Goal: Task Accomplishment & Management: Use online tool/utility

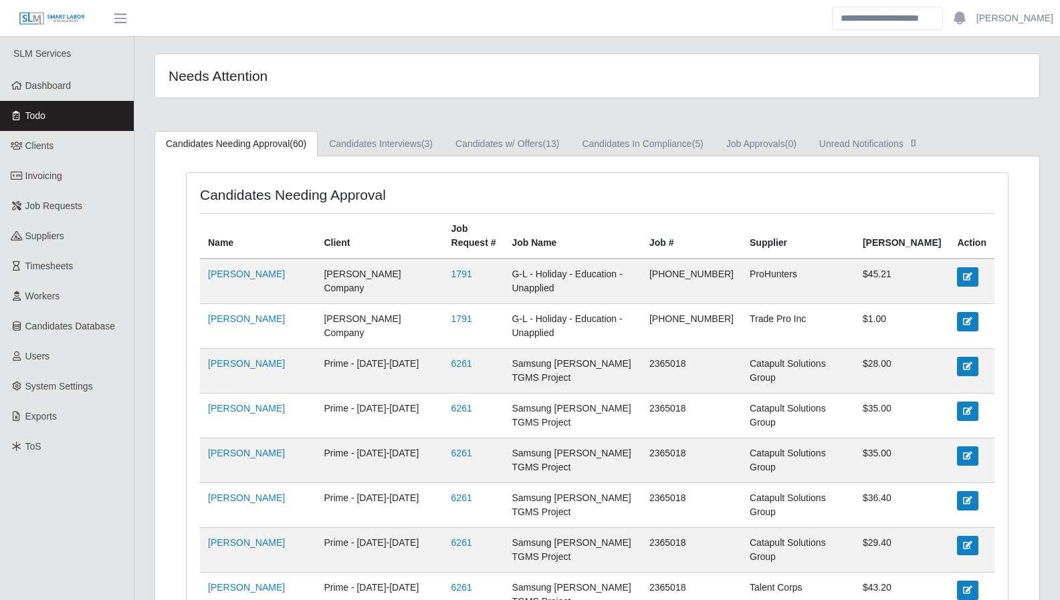
scroll to position [1982, 0]
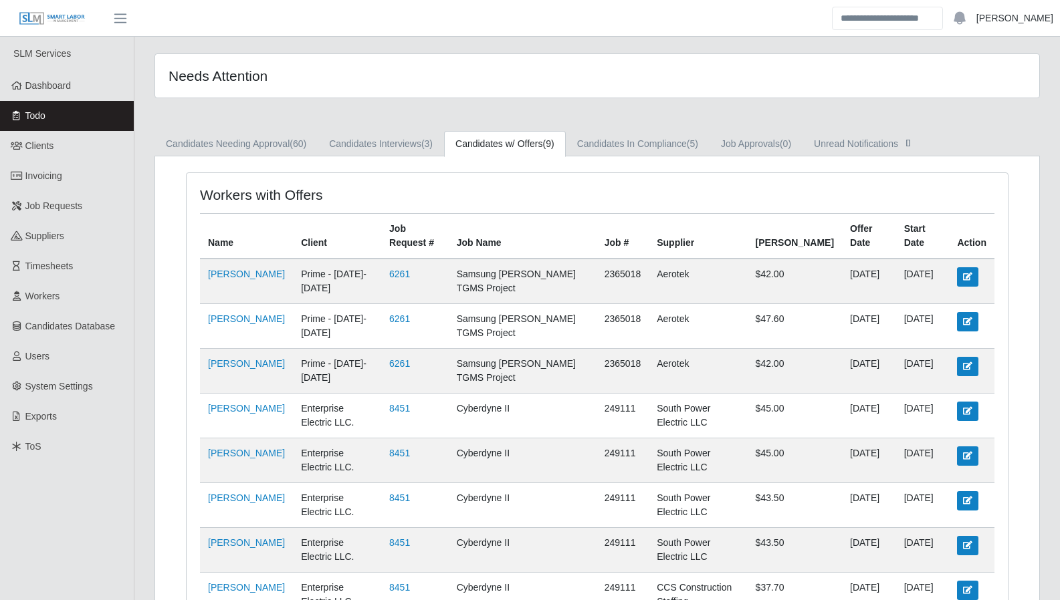
scroll to position [30, 0]
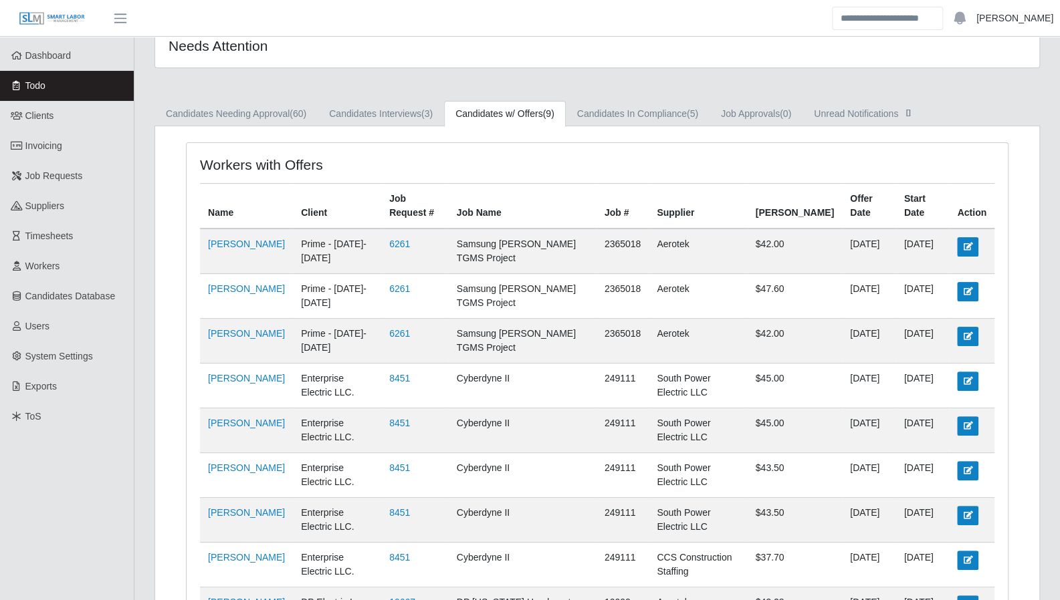
click at [1014, 25] on link "[PERSON_NAME]" at bounding box center [1014, 18] width 77 height 14
click at [973, 90] on link "Logout" at bounding box center [999, 93] width 120 height 28
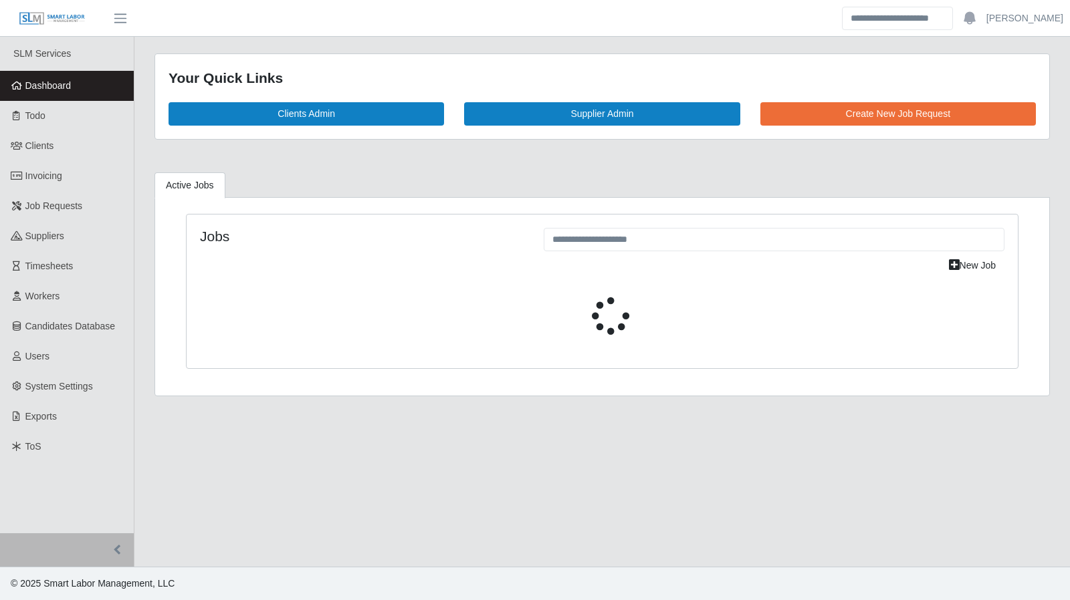
select select "****"
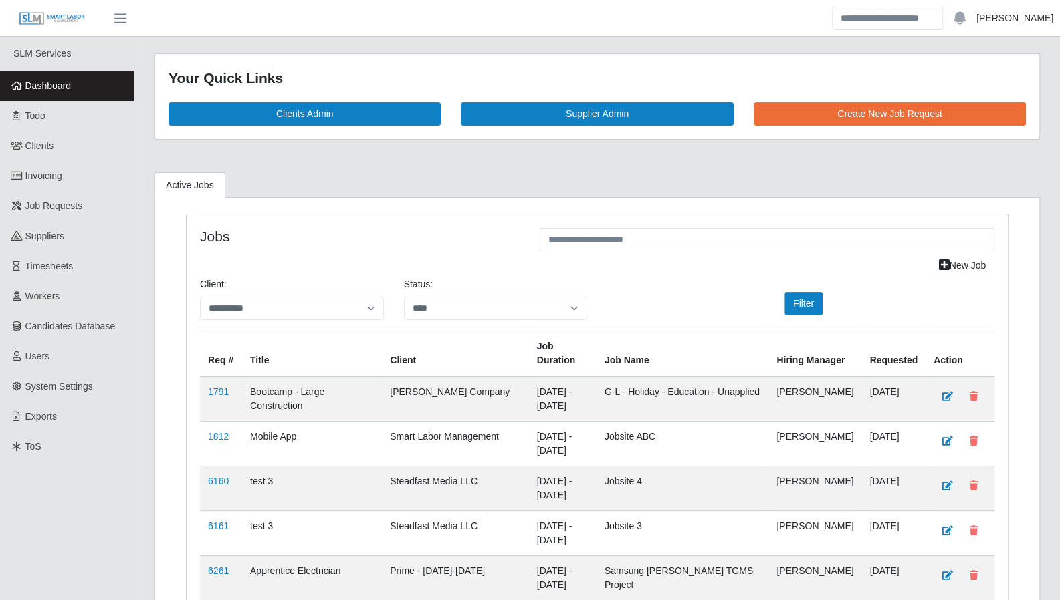
click at [1020, 17] on link "Aaron Baker" at bounding box center [1014, 18] width 77 height 14
click at [978, 87] on link "Logout" at bounding box center [999, 93] width 120 height 28
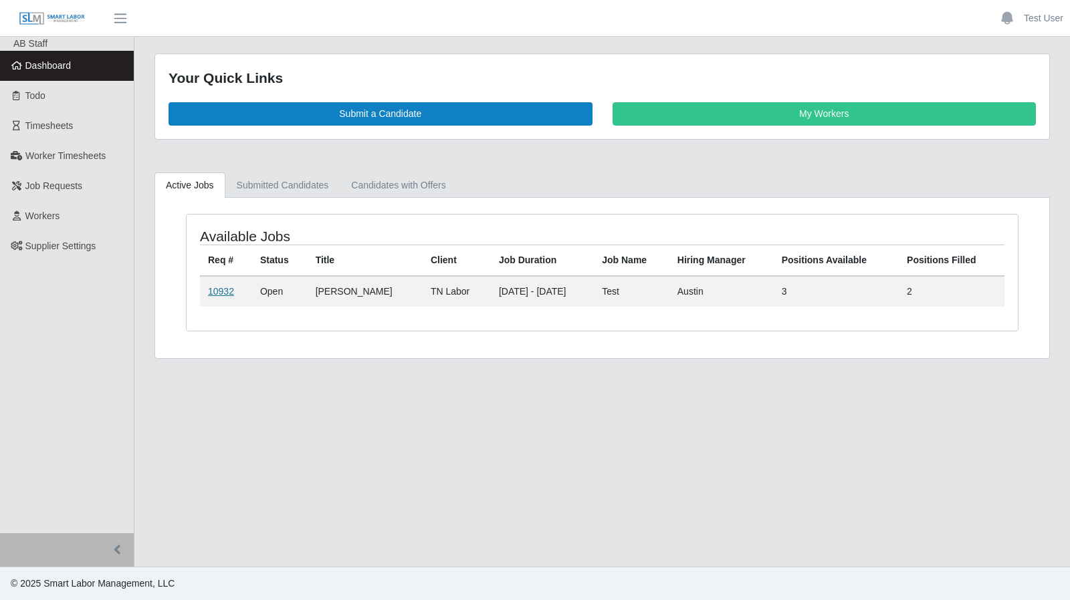
click at [224, 286] on link "10932" at bounding box center [221, 291] width 26 height 11
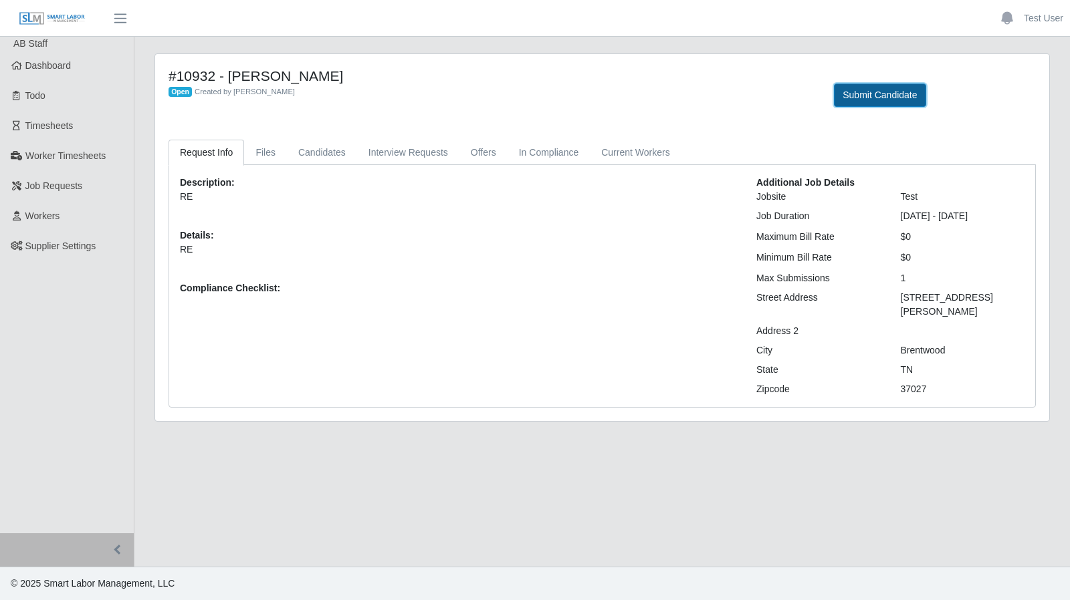
click at [881, 104] on button "Submit Candidate" at bounding box center [880, 95] width 92 height 23
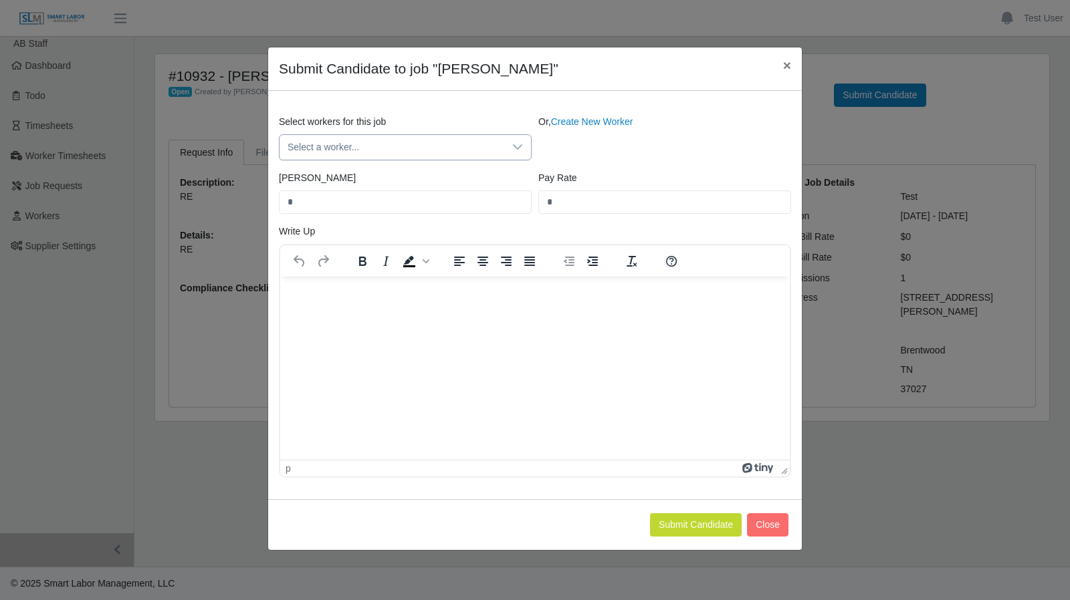
click at [520, 145] on icon at bounding box center [517, 146] width 9 height 5
drag, startPoint x: 675, startPoint y: 158, endPoint x: 752, endPoint y: 98, distance: 97.6
click at [678, 156] on div "Or, Create New Worker" at bounding box center [664, 137] width 259 height 45
click at [784, 68] on span "×" at bounding box center [787, 65] width 8 height 15
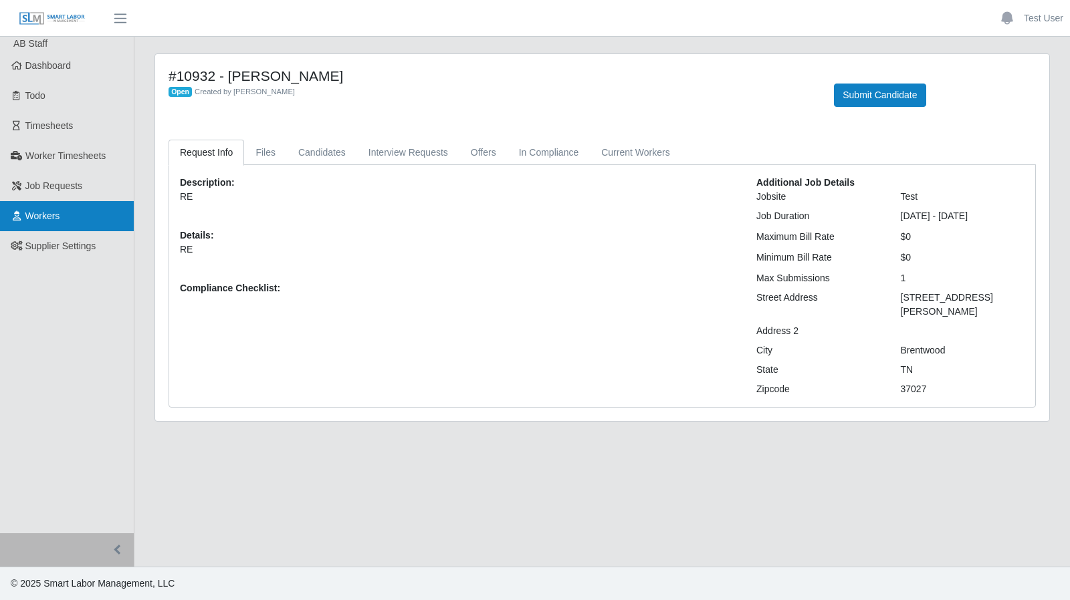
click at [55, 204] on link "Workers" at bounding box center [67, 216] width 134 height 30
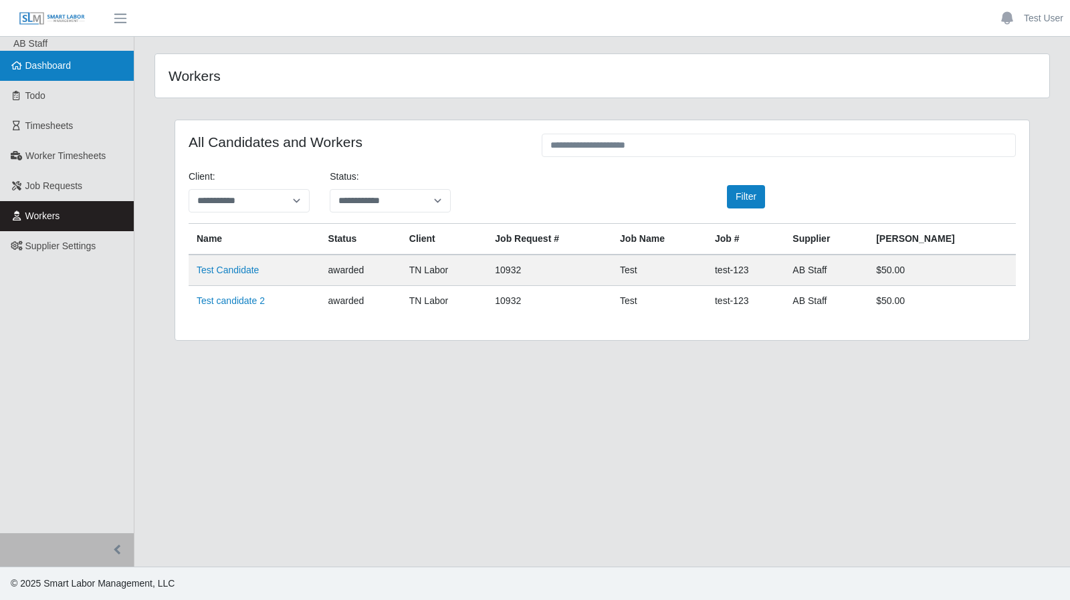
click at [45, 74] on link "Dashboard" at bounding box center [67, 66] width 134 height 30
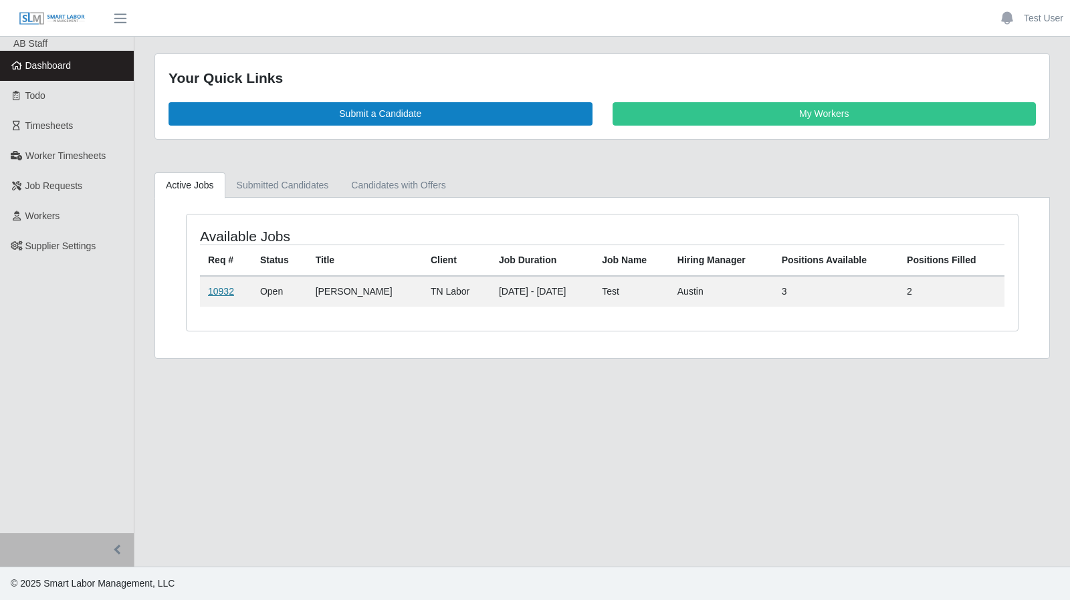
click at [223, 286] on link "10932" at bounding box center [221, 291] width 26 height 11
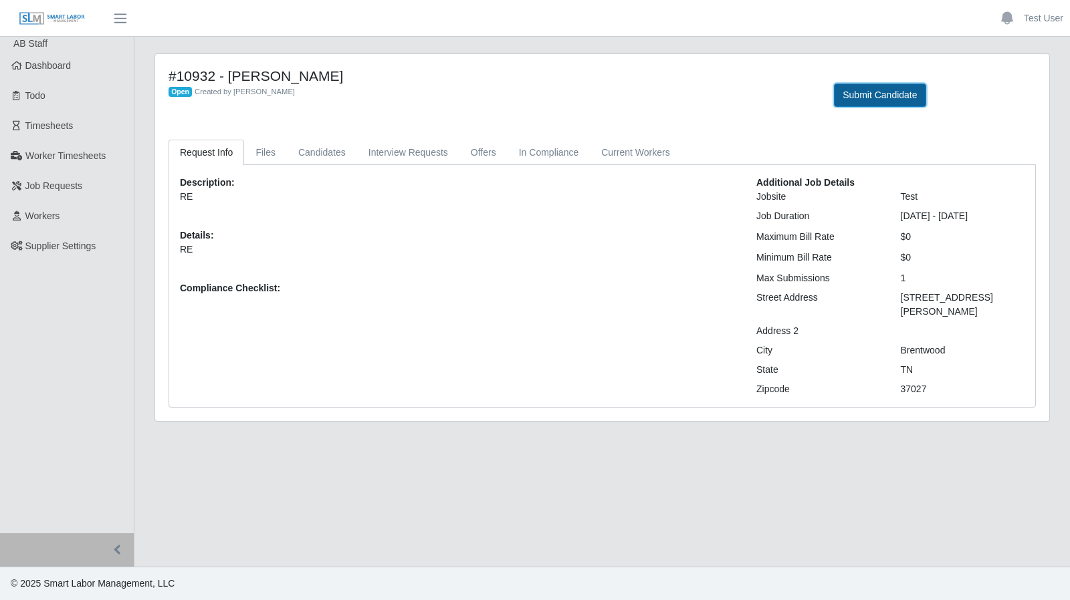
click at [867, 96] on button "Submit Candidate" at bounding box center [880, 95] width 92 height 23
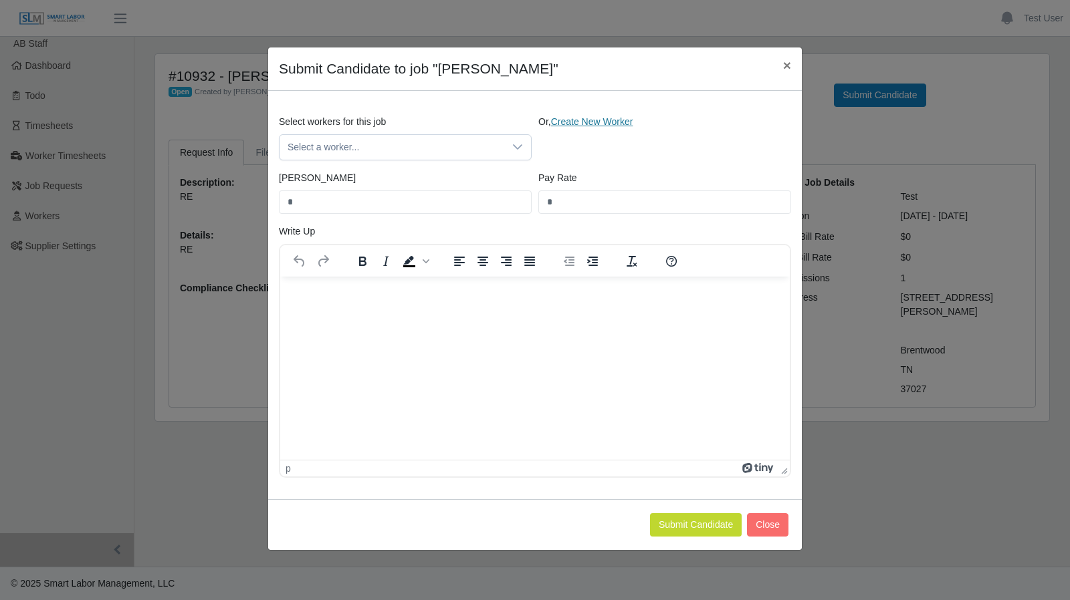
click at [577, 122] on link "Create New Worker" at bounding box center [592, 121] width 82 height 11
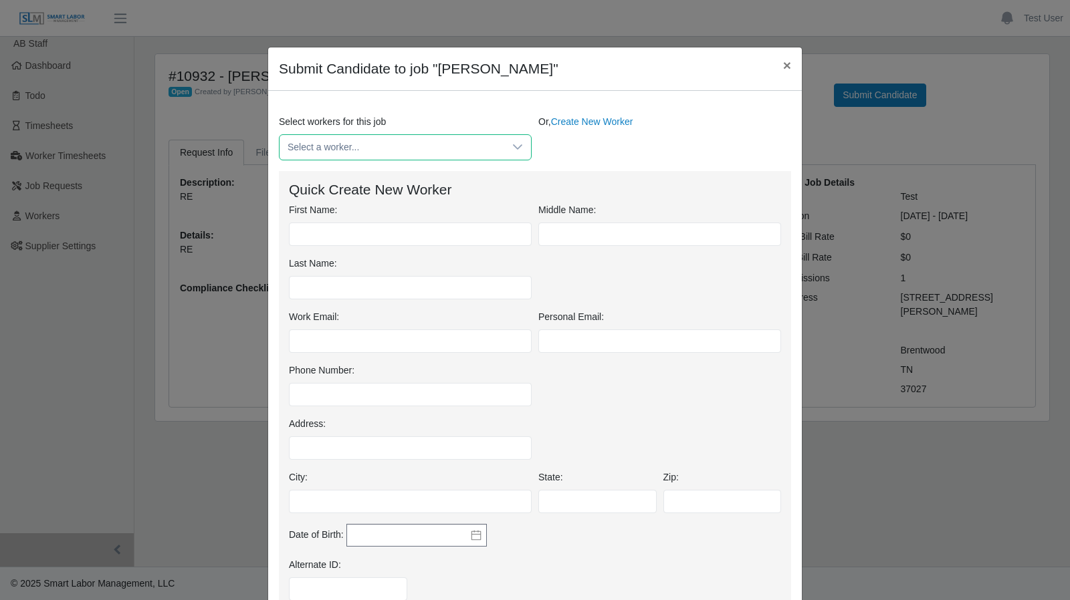
click at [376, 153] on span "Select a worker..." at bounding box center [391, 147] width 225 height 25
click at [346, 232] on input "First Name:" at bounding box center [410, 234] width 243 height 23
type input "****"
type input "**********"
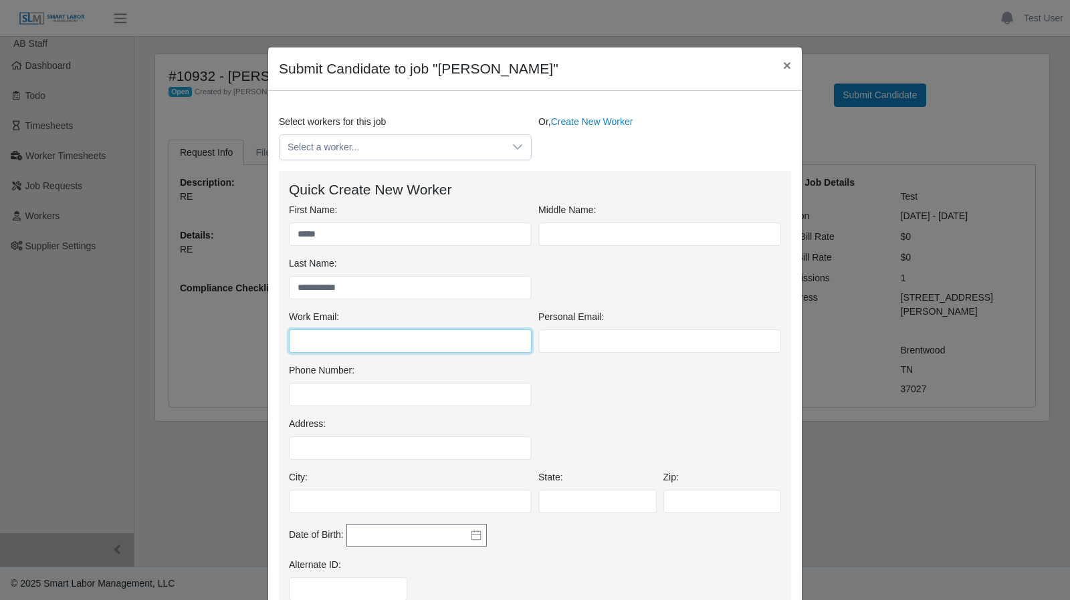
click at [370, 330] on input "Work Email:" at bounding box center [410, 341] width 243 height 23
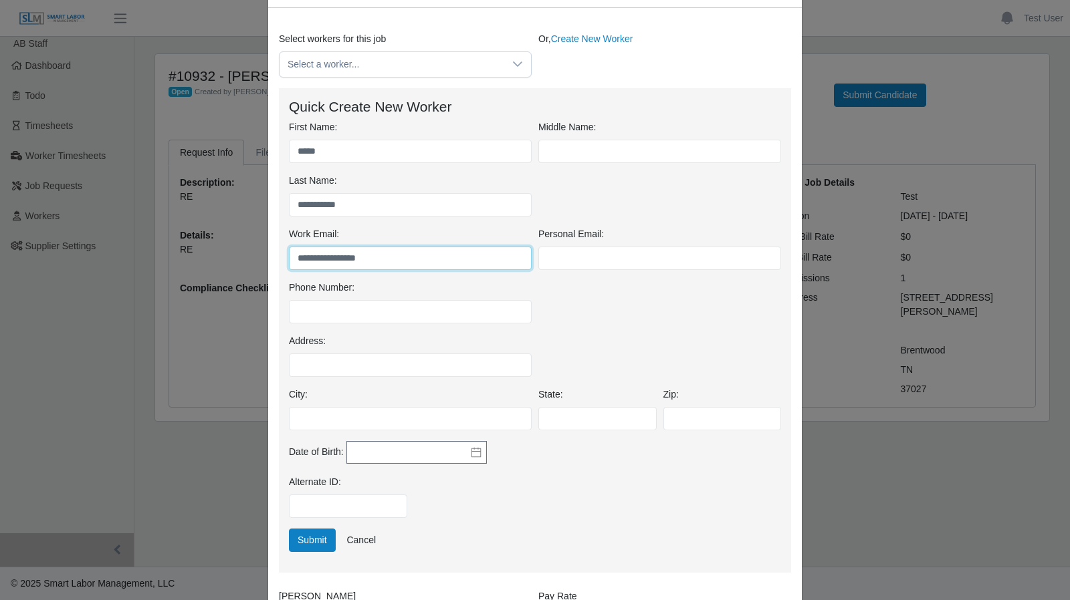
scroll to position [129, 0]
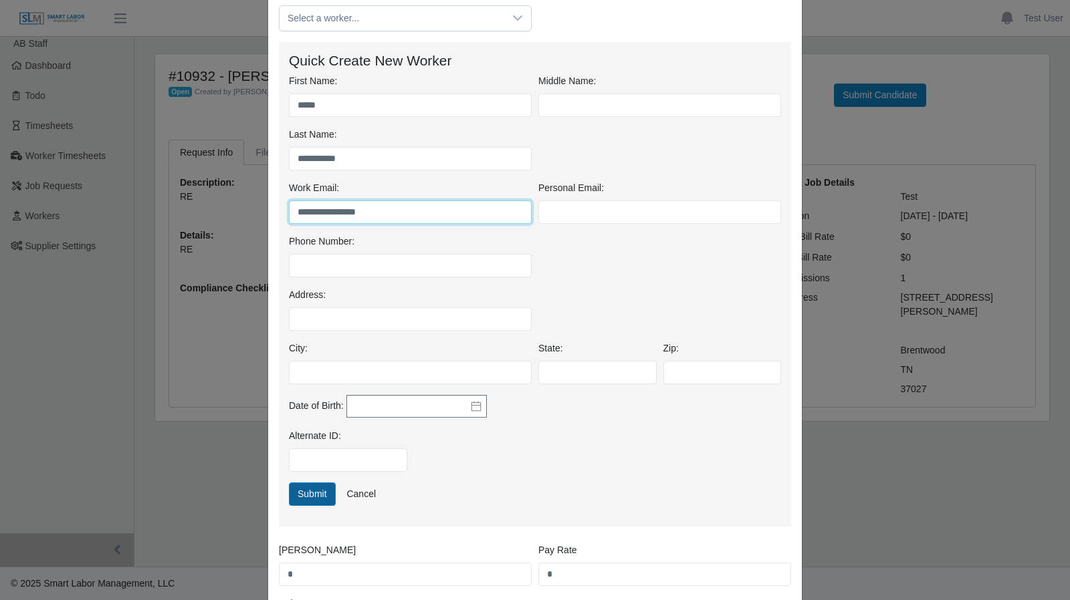
type input "**********"
click at [319, 490] on button "Submit" at bounding box center [312, 494] width 47 height 23
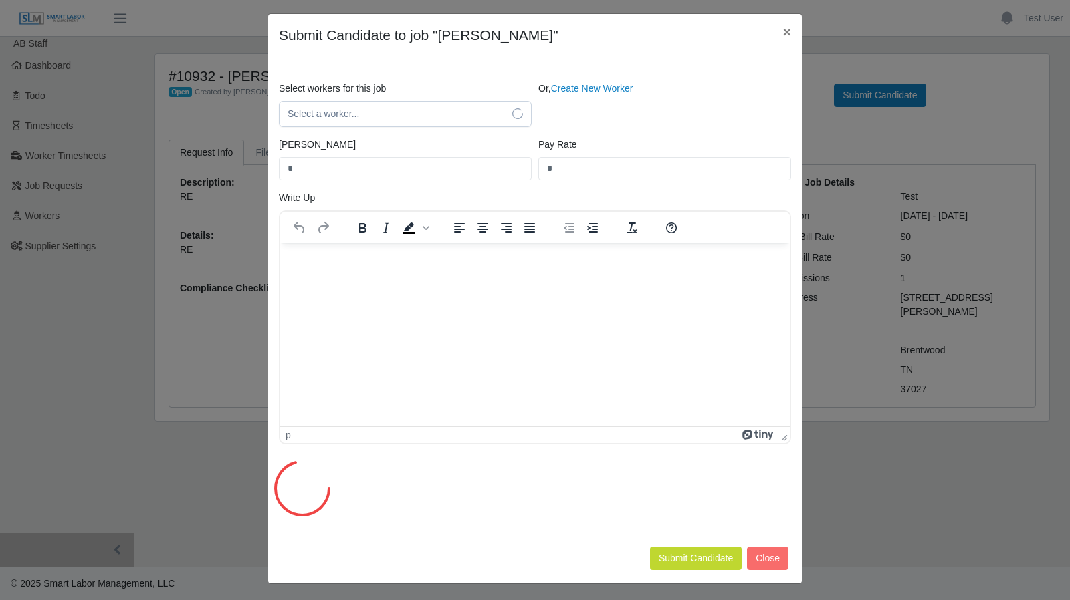
scroll to position [104, 0]
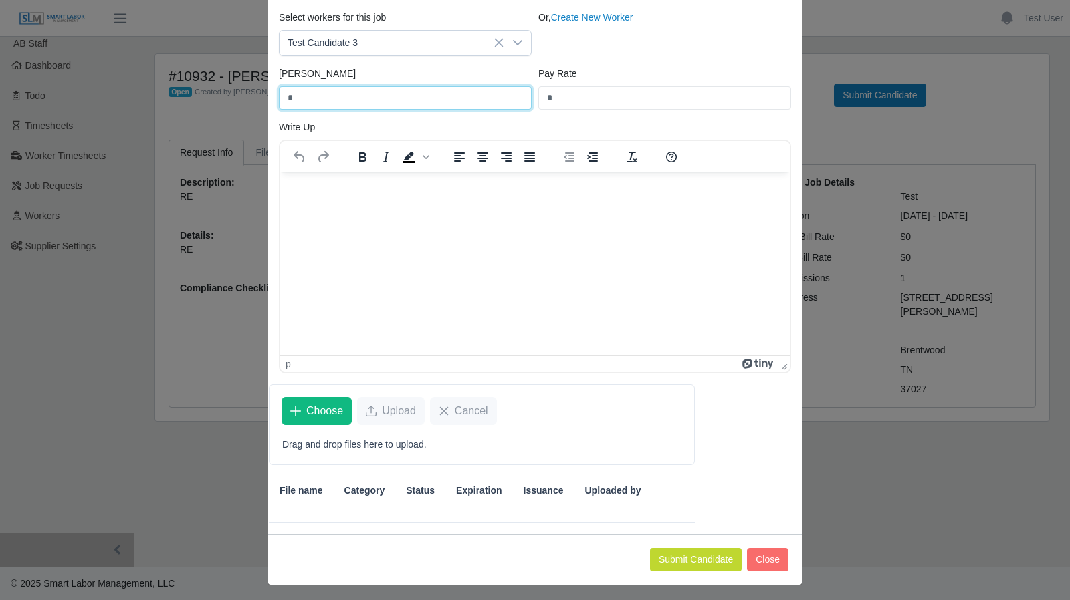
click at [295, 96] on input "*" at bounding box center [405, 97] width 253 height 23
type input "*"
type input "**"
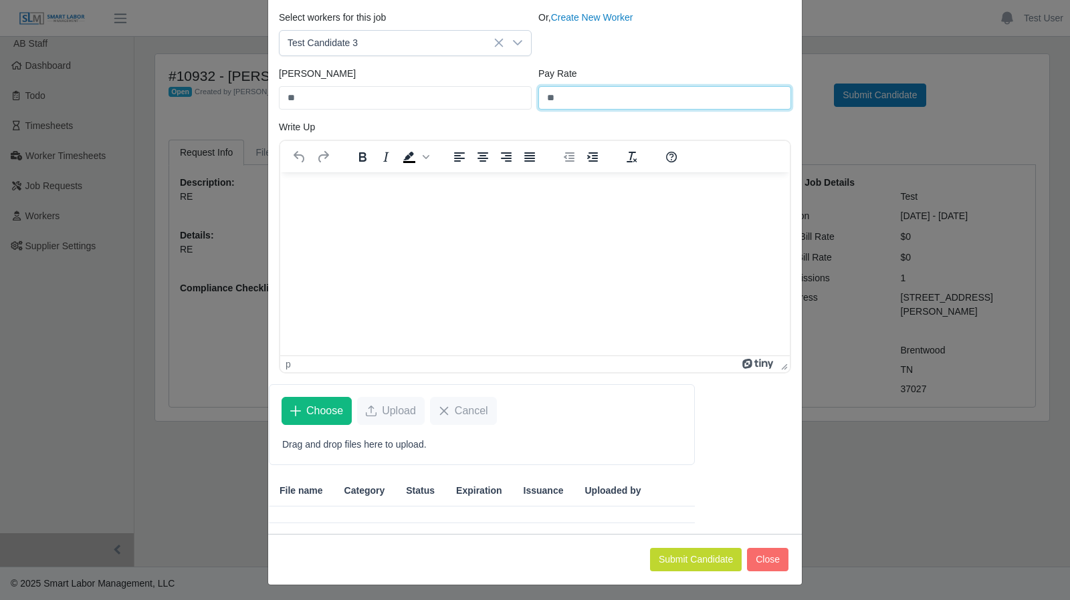
type input "**"
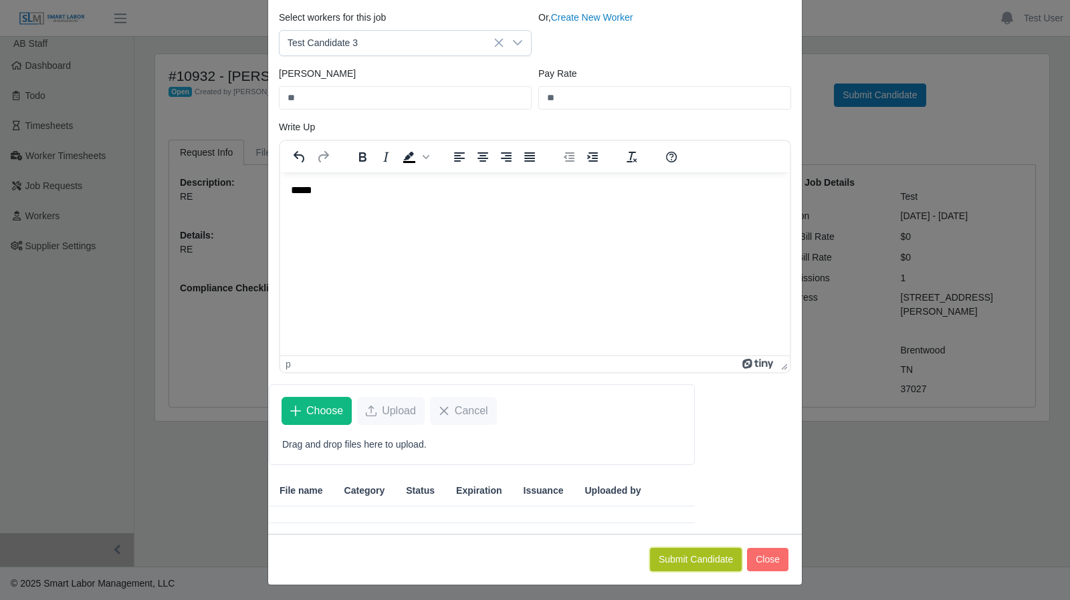
click at [709, 554] on button "Submit Candidate" at bounding box center [696, 559] width 92 height 23
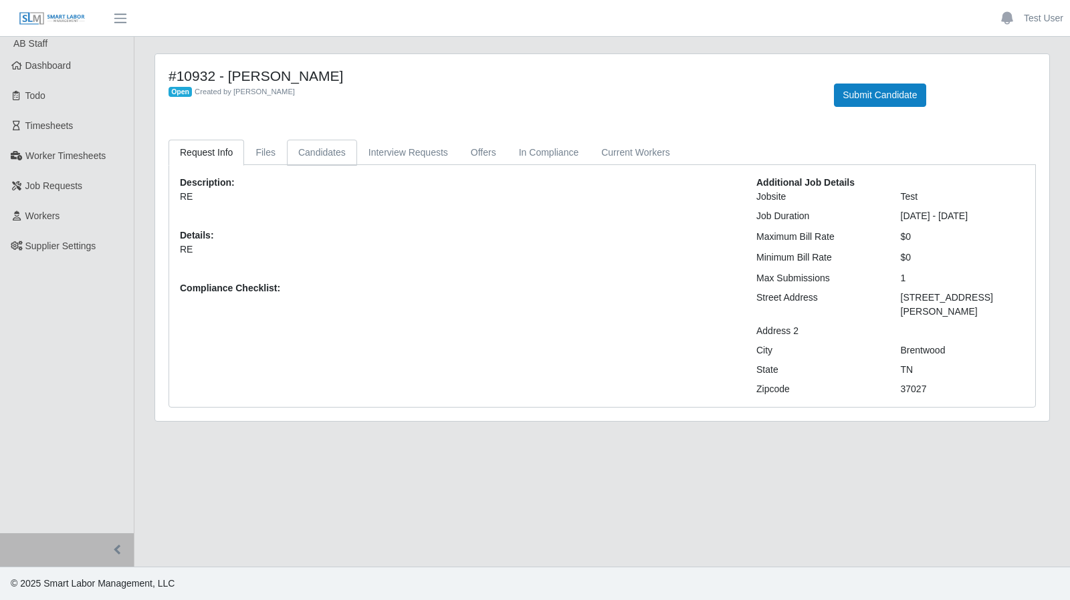
click at [298, 157] on link "Candidates" at bounding box center [322, 153] width 70 height 26
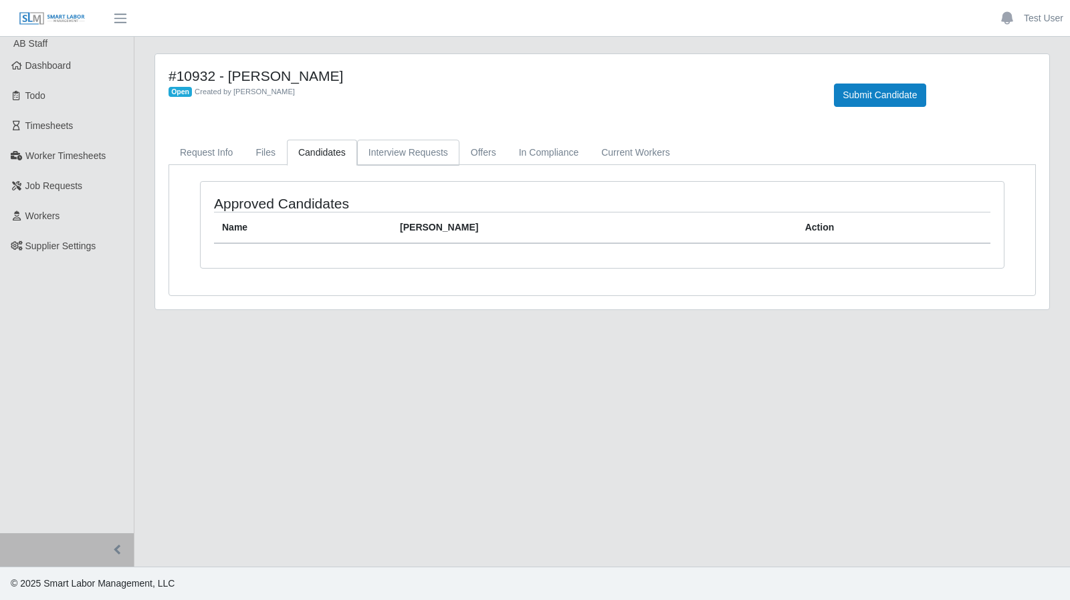
click at [388, 157] on link "Interview Requests" at bounding box center [408, 153] width 102 height 26
click at [467, 152] on link "Offers" at bounding box center [483, 153] width 48 height 26
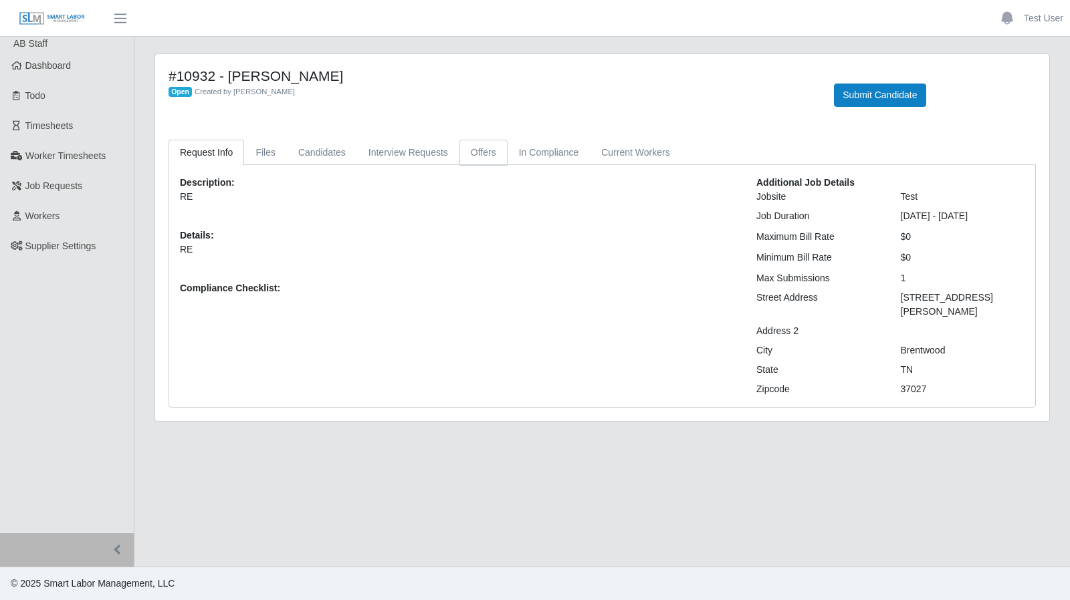
click at [468, 153] on link "Offers" at bounding box center [483, 153] width 48 height 26
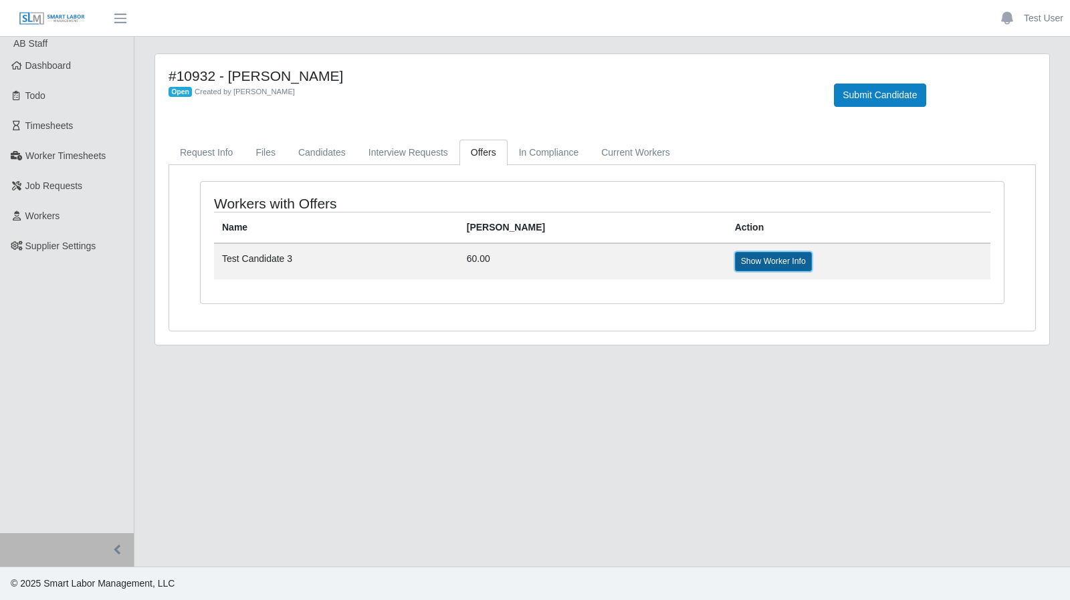
click at [735, 257] on link "Show Worker Info" at bounding box center [773, 261] width 77 height 19
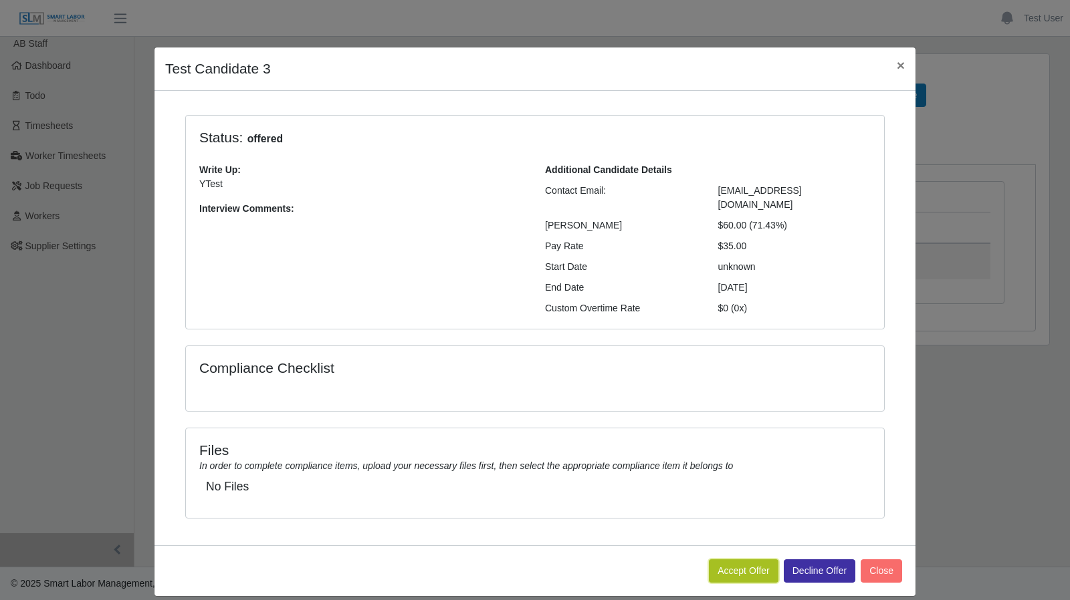
click at [750, 560] on button "Accept Offer" at bounding box center [744, 571] width 70 height 23
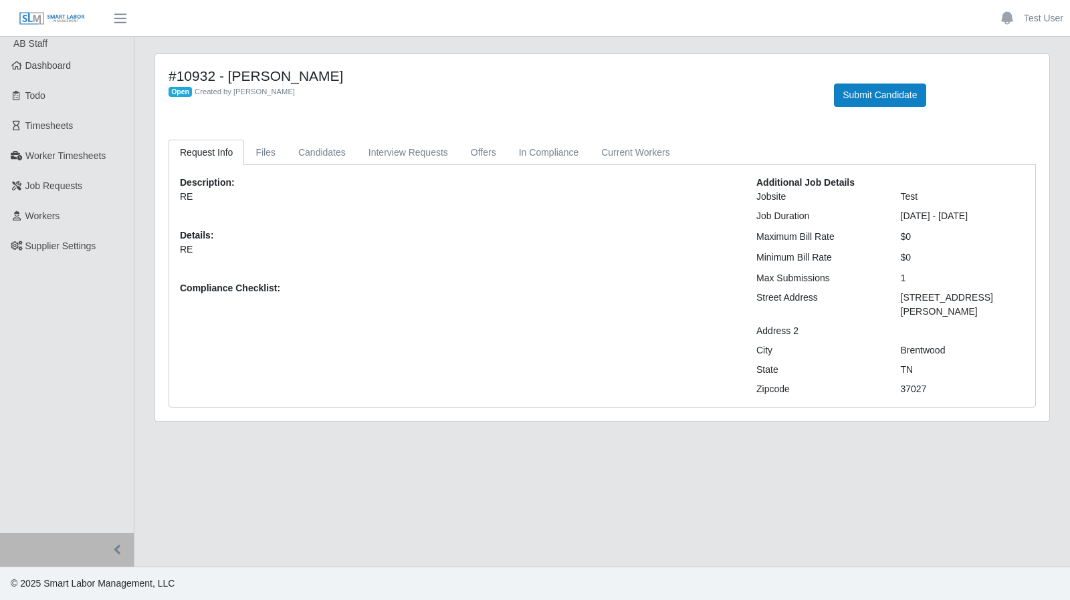
drag, startPoint x: 380, startPoint y: 382, endPoint x: 322, endPoint y: 279, distance: 117.7
click at [380, 382] on div "Description: RE Details: RE Compliance Checklist: Additional Job Details Jobsit…" at bounding box center [602, 286] width 866 height 242
click at [1044, 15] on link "Test User" at bounding box center [1043, 18] width 39 height 14
click at [991, 90] on link "Logout" at bounding box center [1009, 93] width 120 height 28
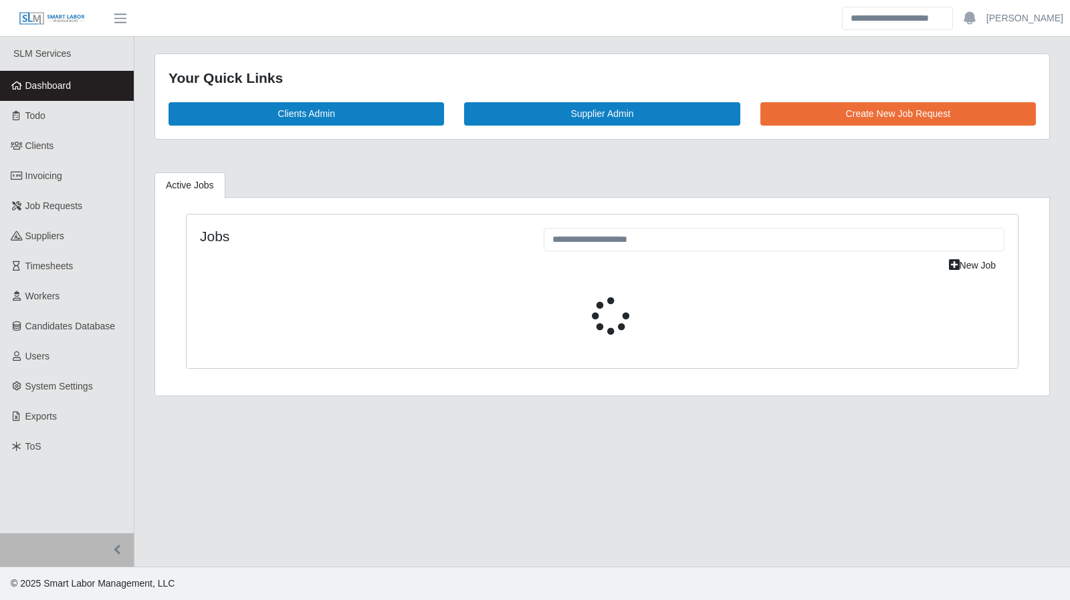
select select "****"
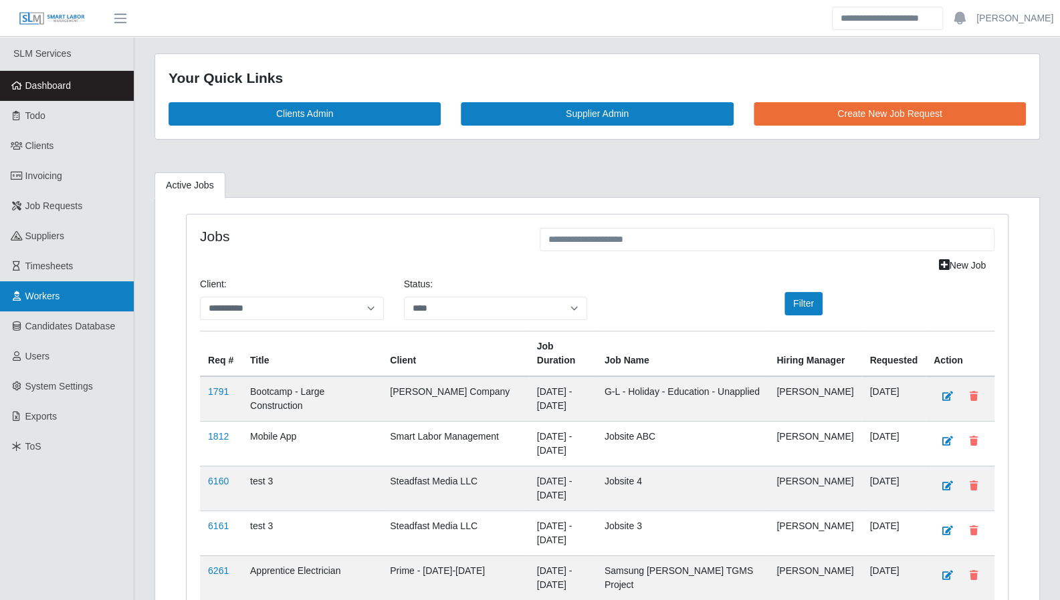
click at [62, 296] on link "Workers" at bounding box center [67, 296] width 134 height 30
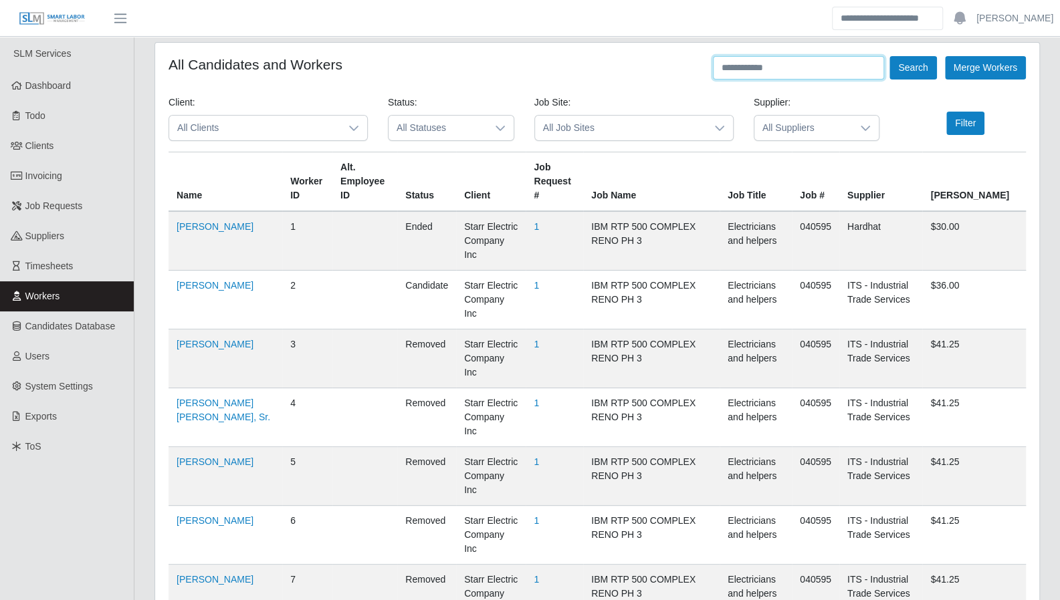
click at [784, 70] on input "text" at bounding box center [798, 67] width 171 height 23
paste input "*****"
type input "*****"
click at [889, 56] on button "Search" at bounding box center [912, 67] width 47 height 23
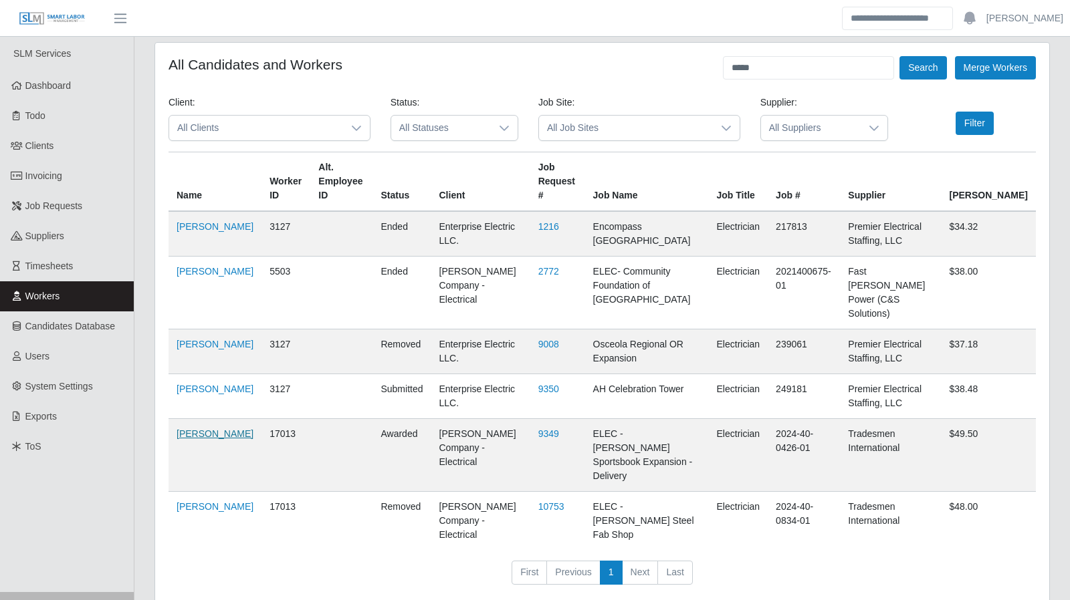
click at [186, 429] on link "[PERSON_NAME]" at bounding box center [215, 434] width 77 height 11
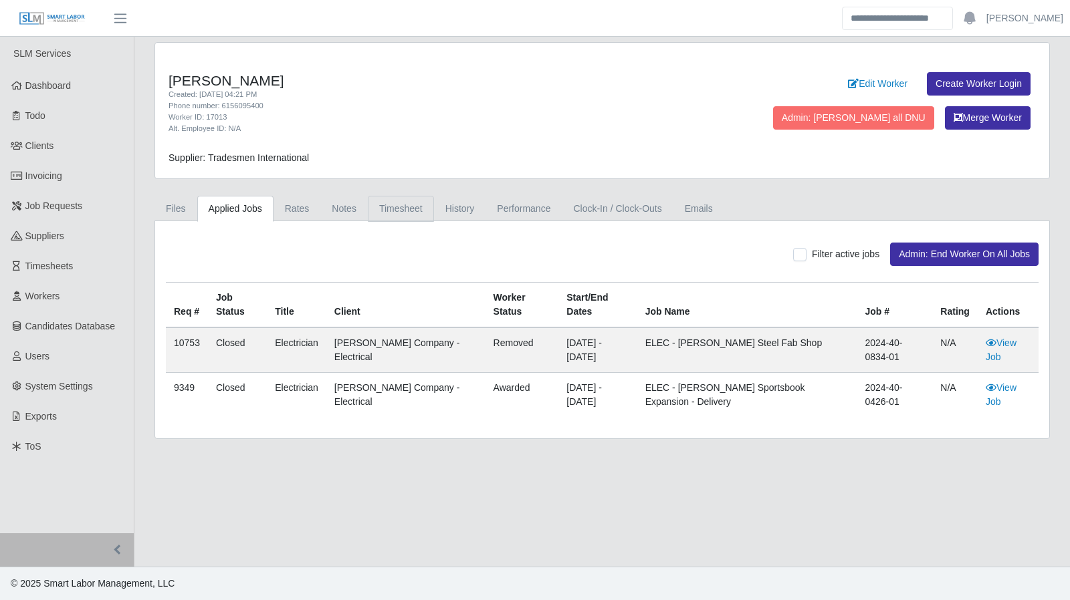
click at [401, 204] on link "Timesheet" at bounding box center [401, 209] width 66 height 26
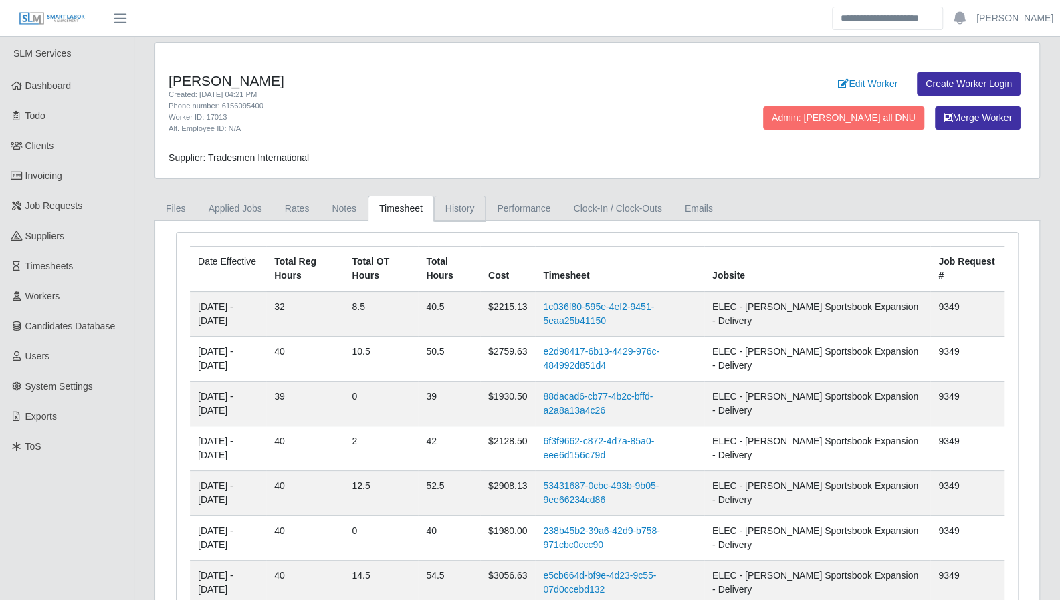
click at [452, 209] on link "History" at bounding box center [460, 209] width 52 height 26
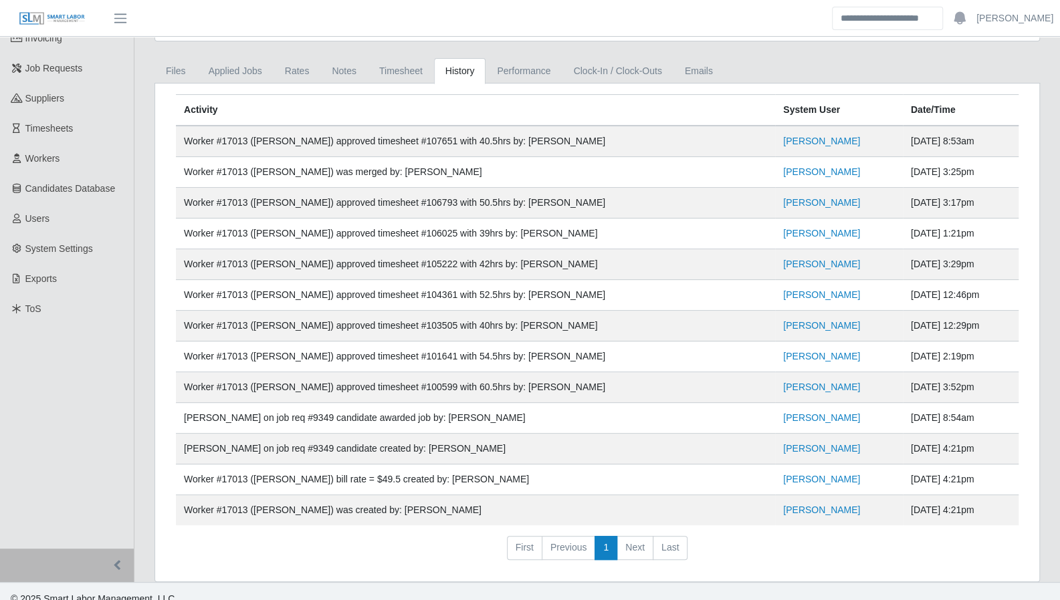
scroll to position [138, 0]
click at [397, 75] on link "Timesheet" at bounding box center [401, 71] width 66 height 26
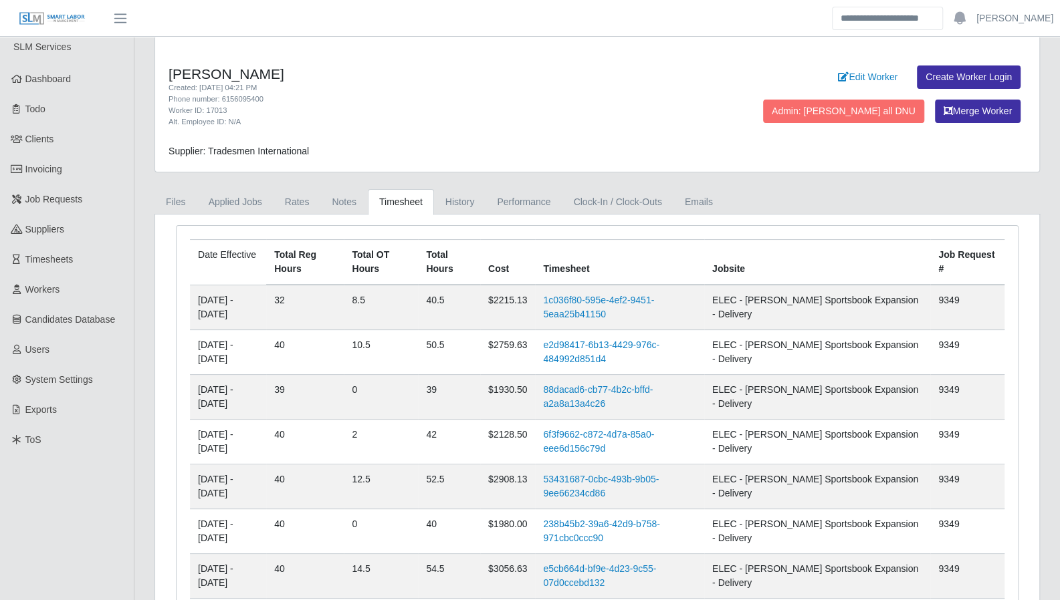
scroll to position [0, 0]
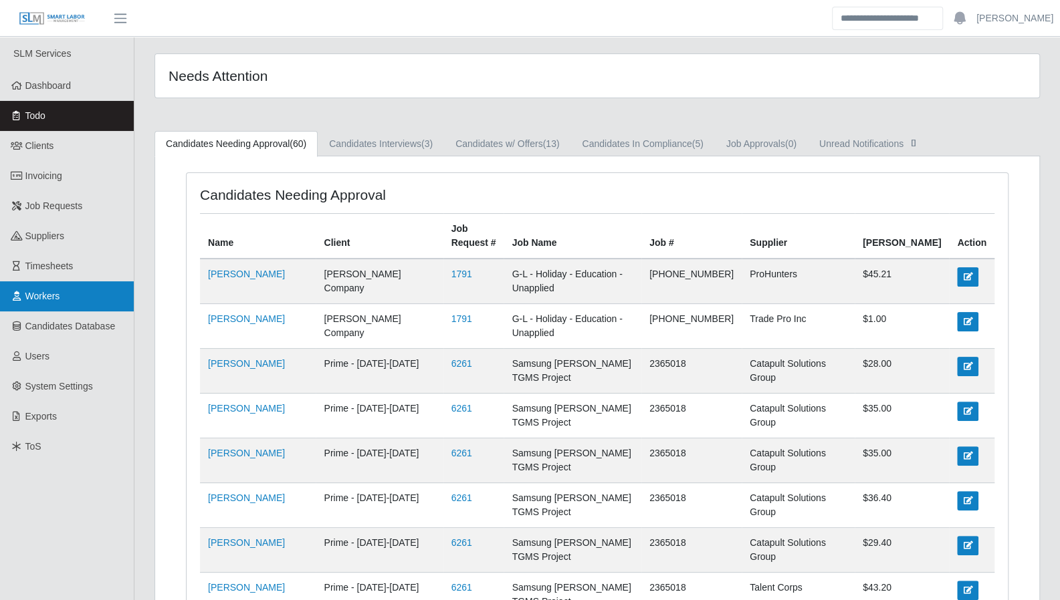
click at [66, 296] on link "Workers" at bounding box center [67, 296] width 134 height 30
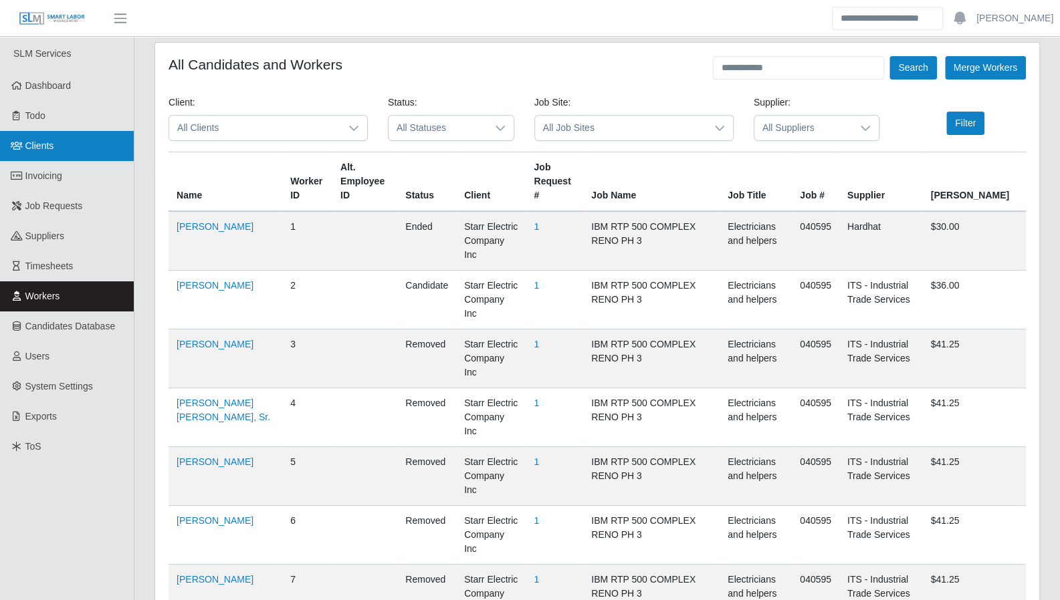
click at [41, 145] on span "Clients" at bounding box center [39, 145] width 29 height 11
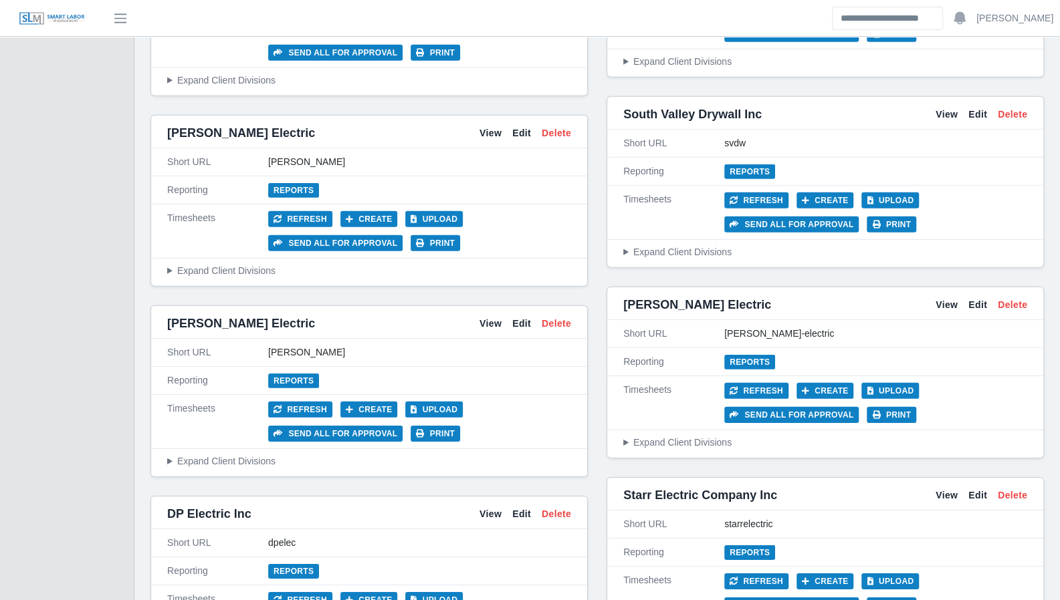
scroll to position [2399, 0]
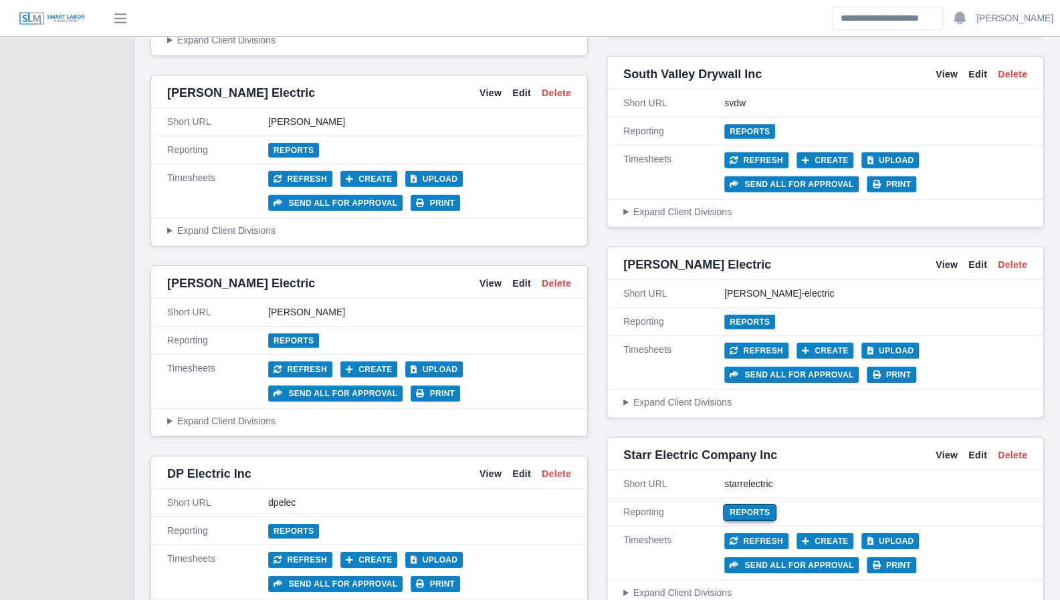
click at [752, 505] on link "Reports" at bounding box center [749, 512] width 51 height 15
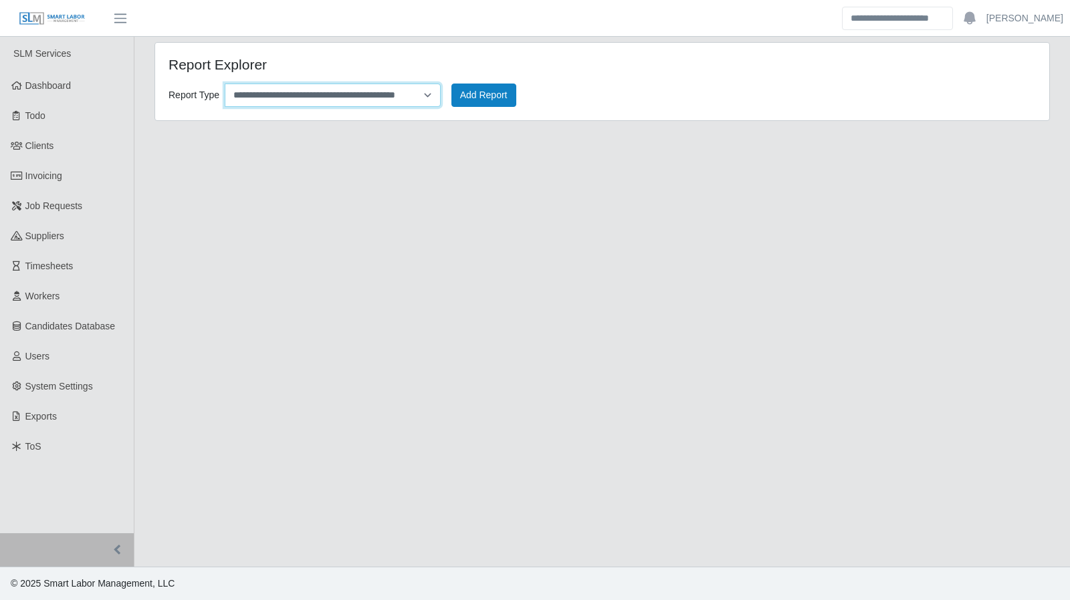
click at [423, 90] on select "**********" at bounding box center [333, 95] width 216 height 23
click at [225, 84] on select "**********" at bounding box center [333, 95] width 216 height 23
click at [485, 103] on button "Add Report" at bounding box center [483, 95] width 65 height 23
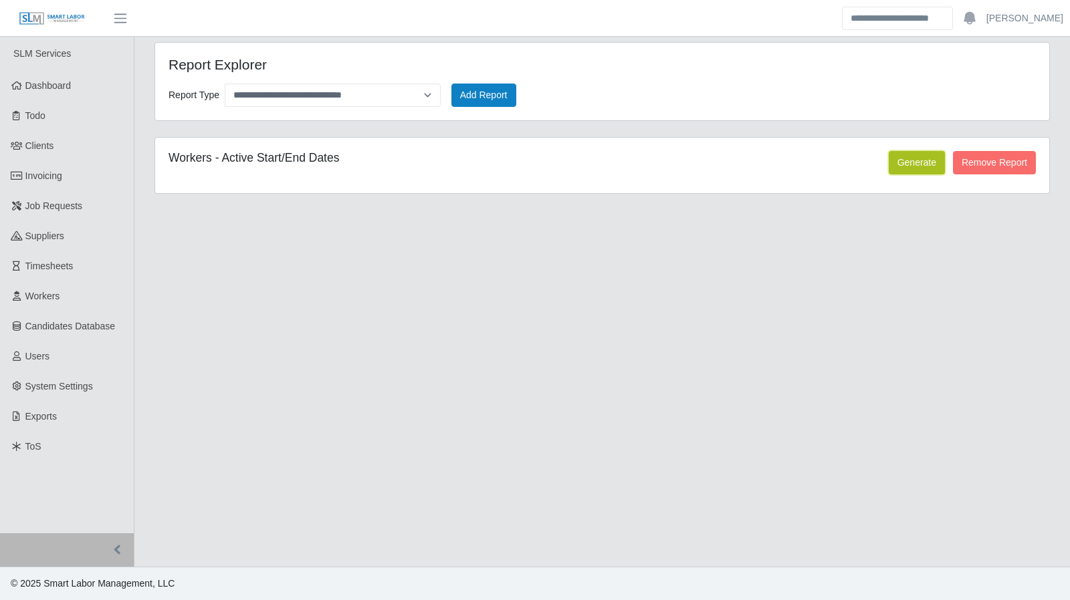
click at [916, 160] on button "Generate" at bounding box center [917, 162] width 56 height 23
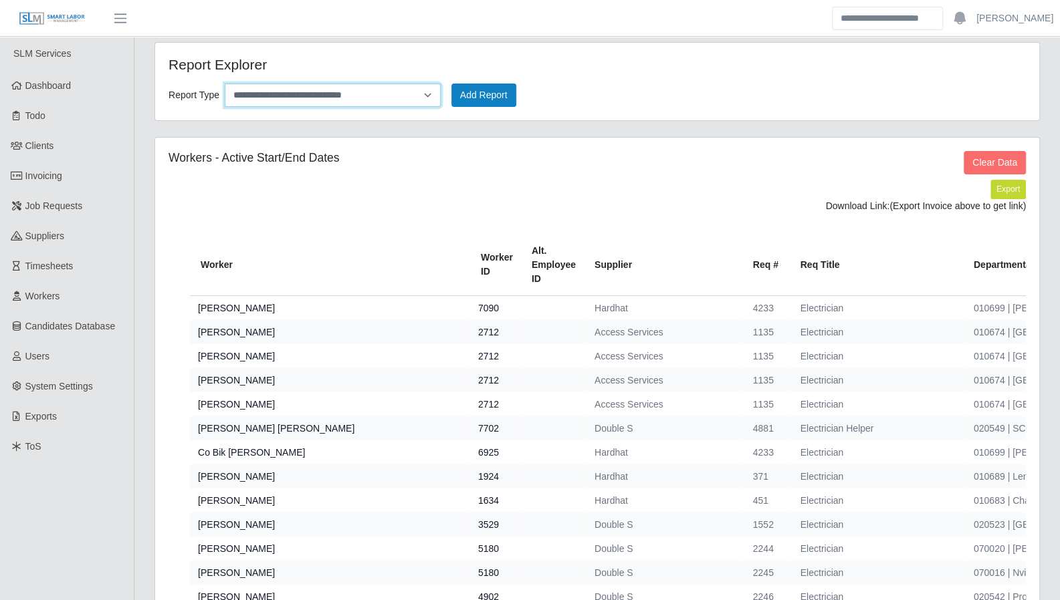
click at [427, 97] on select "**********" at bounding box center [333, 95] width 216 height 23
select select "**********"
click at [225, 84] on select "**********" at bounding box center [333, 95] width 216 height 23
click at [976, 161] on button "Clear Data" at bounding box center [994, 162] width 62 height 23
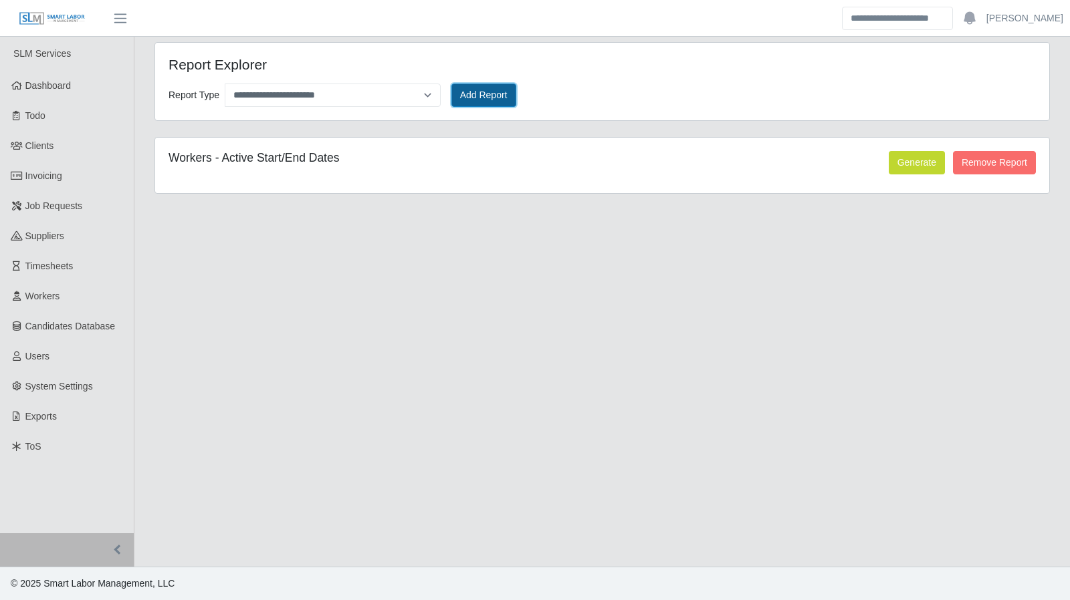
click at [487, 90] on button "Add Report" at bounding box center [483, 95] width 65 height 23
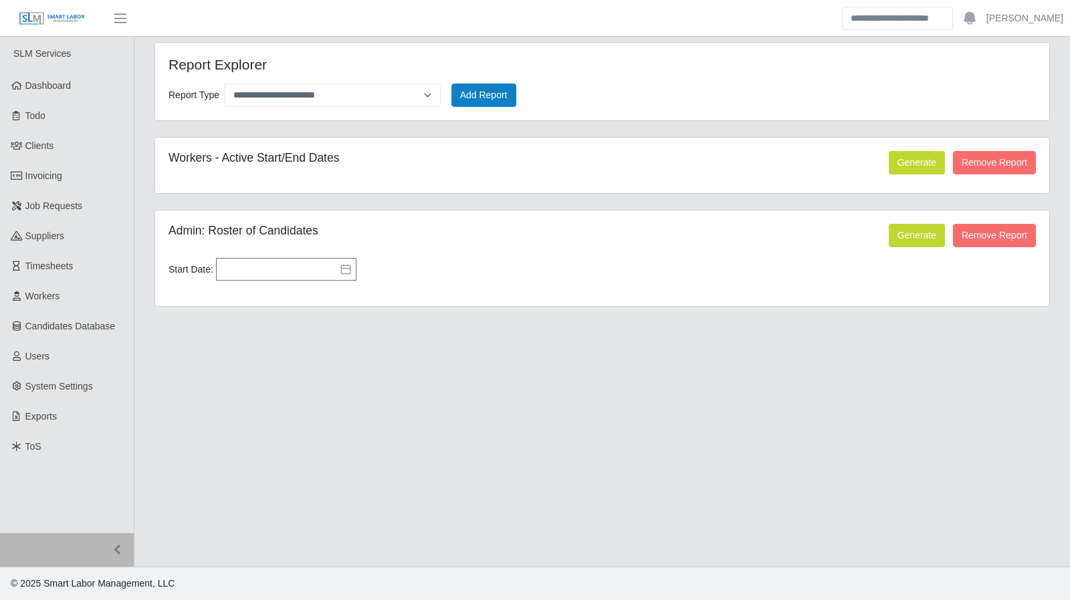
click at [341, 265] on icon at bounding box center [345, 269] width 11 height 11
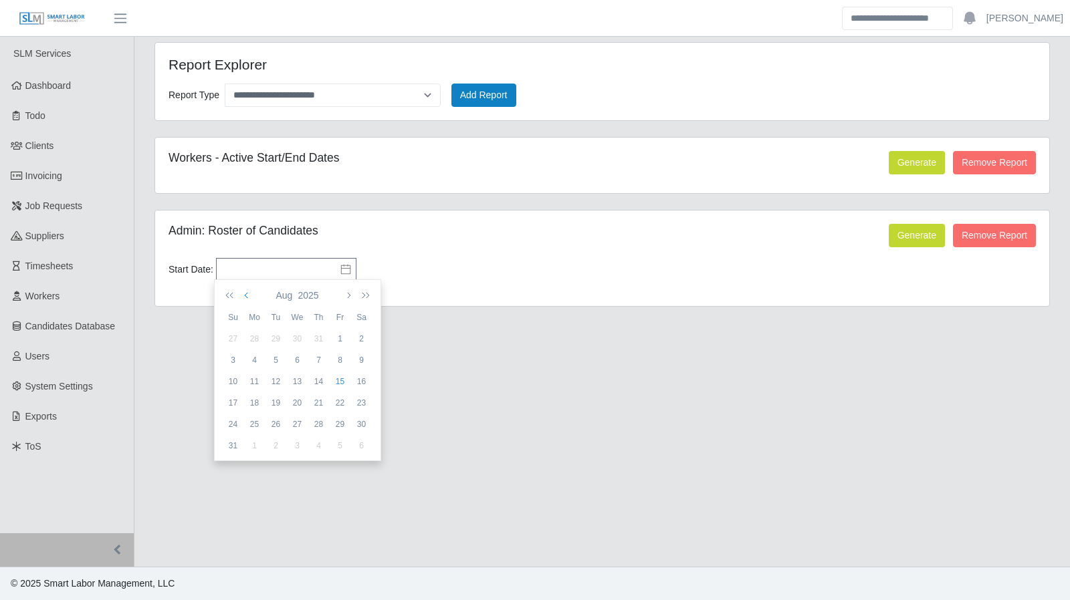
click at [249, 299] on icon "button" at bounding box center [247, 295] width 7 height 11
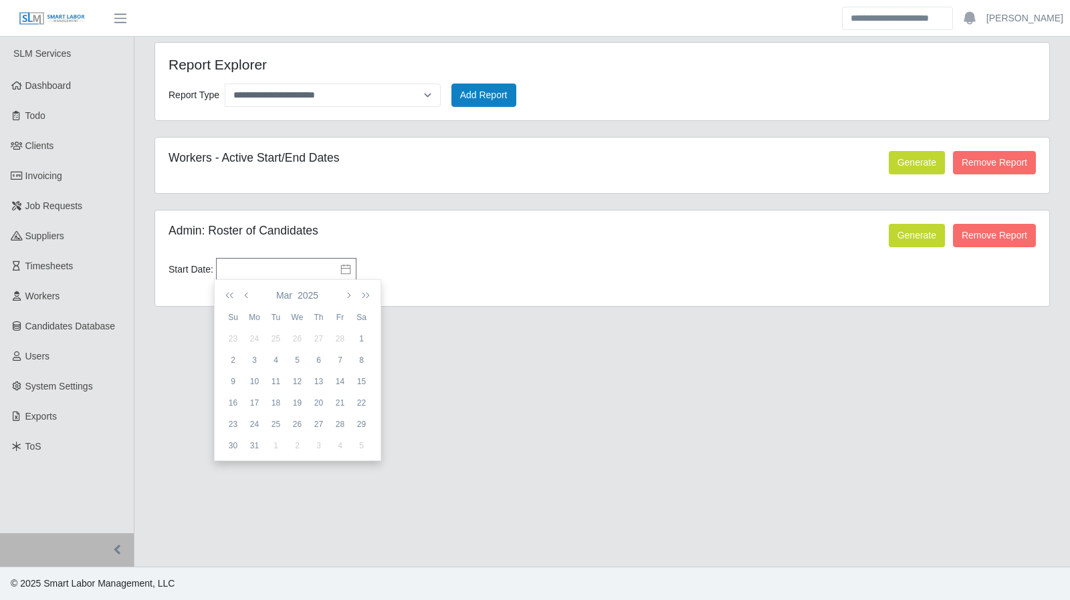
click at [528, 248] on div "Admin: Roster of Candidates Generate Remove Report Start Date: Please provide a…" at bounding box center [602, 259] width 894 height 96
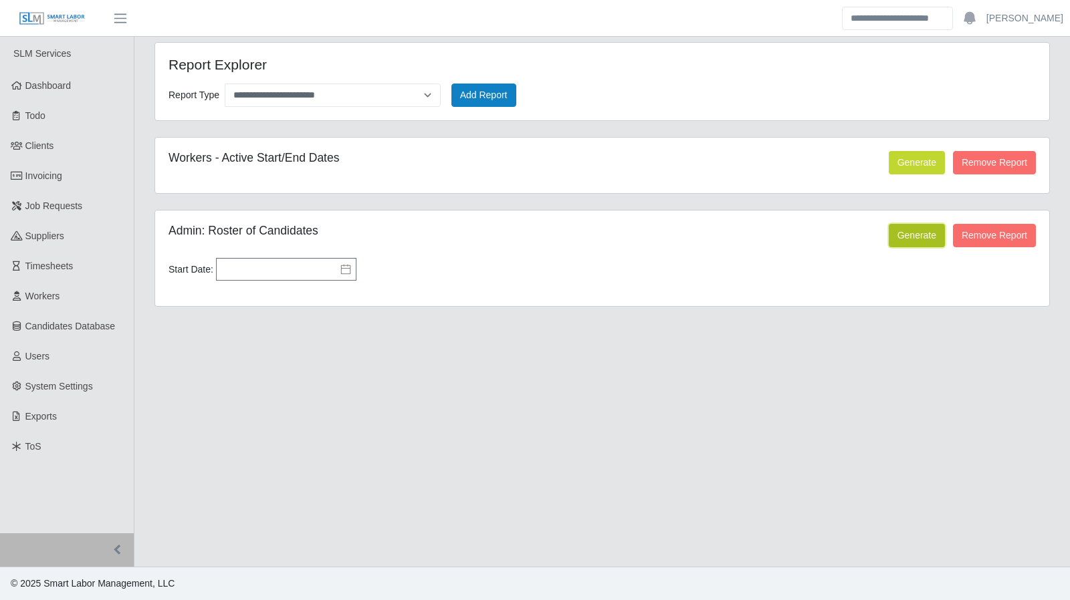
click at [916, 240] on button "Generate" at bounding box center [917, 235] width 56 height 23
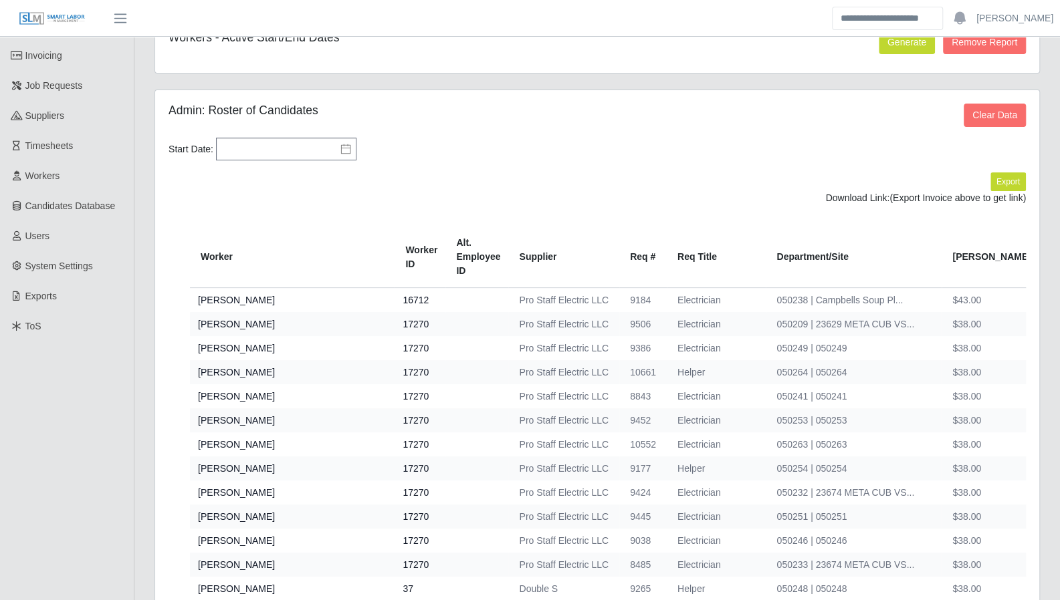
scroll to position [127, 0]
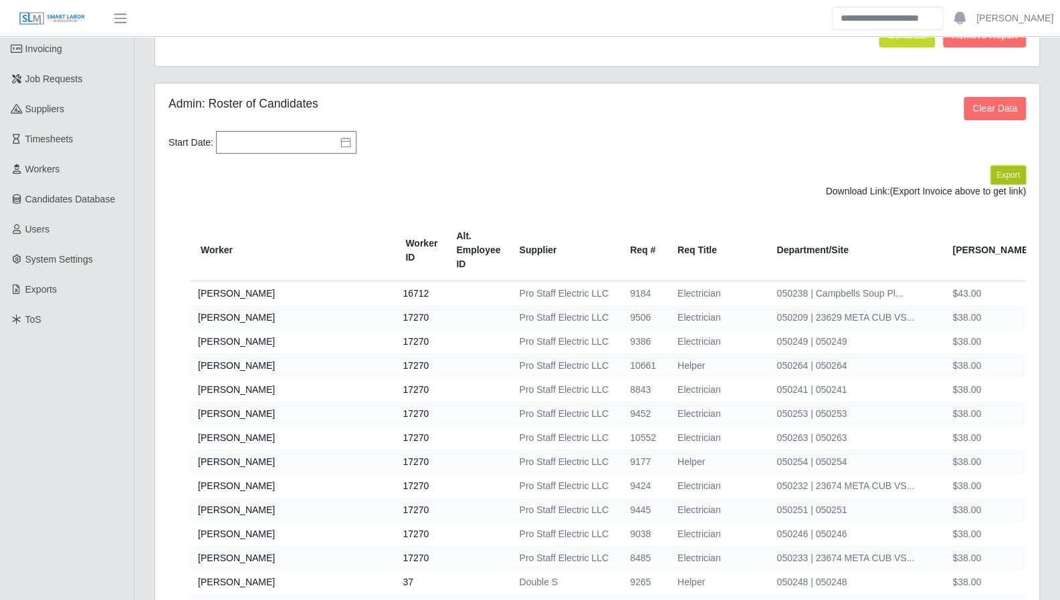
click at [1018, 172] on button "Export" at bounding box center [1007, 175] width 35 height 19
click at [927, 197] on link "https://sm-slm-prod.s3.amazonaws.com/documents/client/2/Active_Workers_Start_En…" at bounding box center [976, 191] width 99 height 11
click at [1050, 590] on div at bounding box center [1050, 590] width 0 height 0
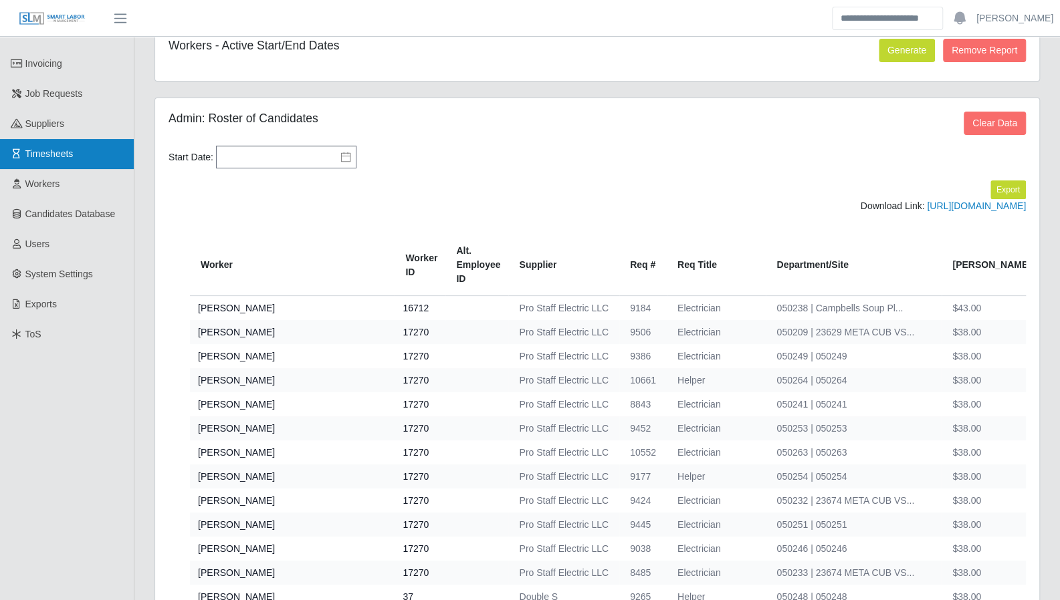
scroll to position [99, 0]
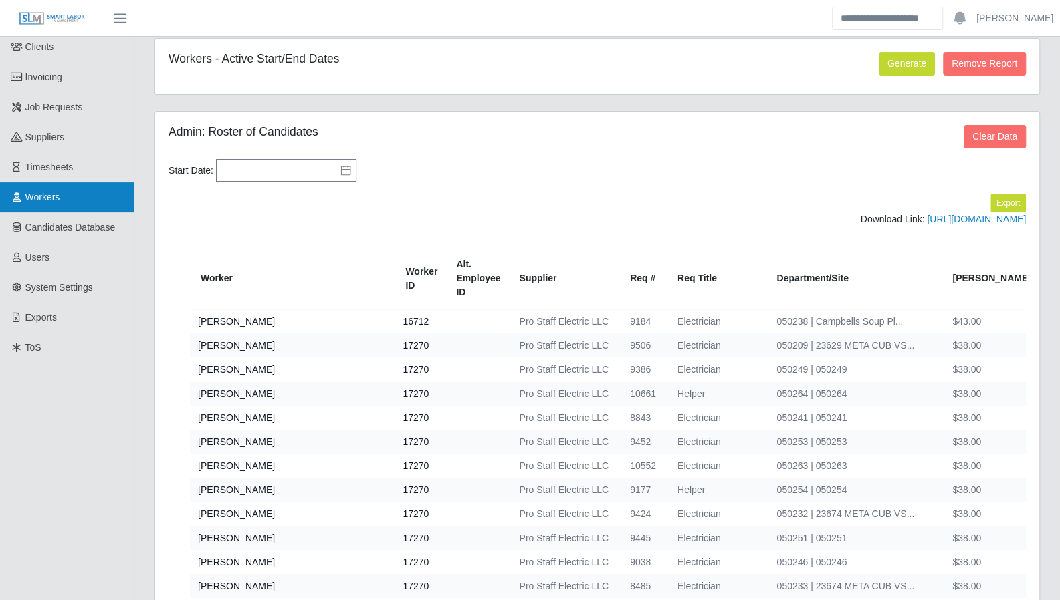
click at [82, 196] on link "Workers" at bounding box center [67, 198] width 134 height 30
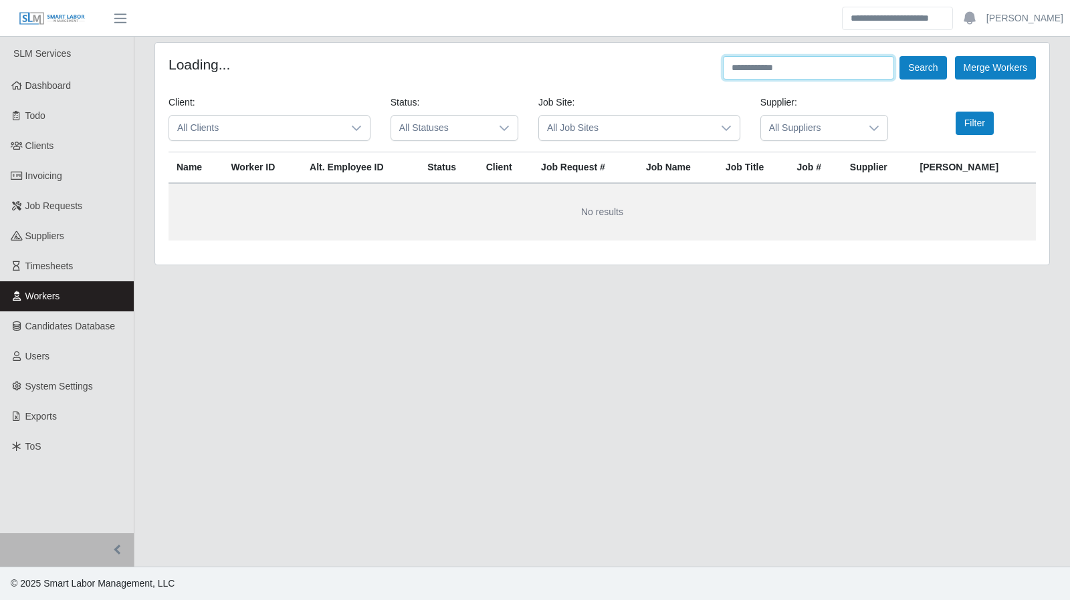
click at [754, 64] on input "text" at bounding box center [808, 67] width 171 height 23
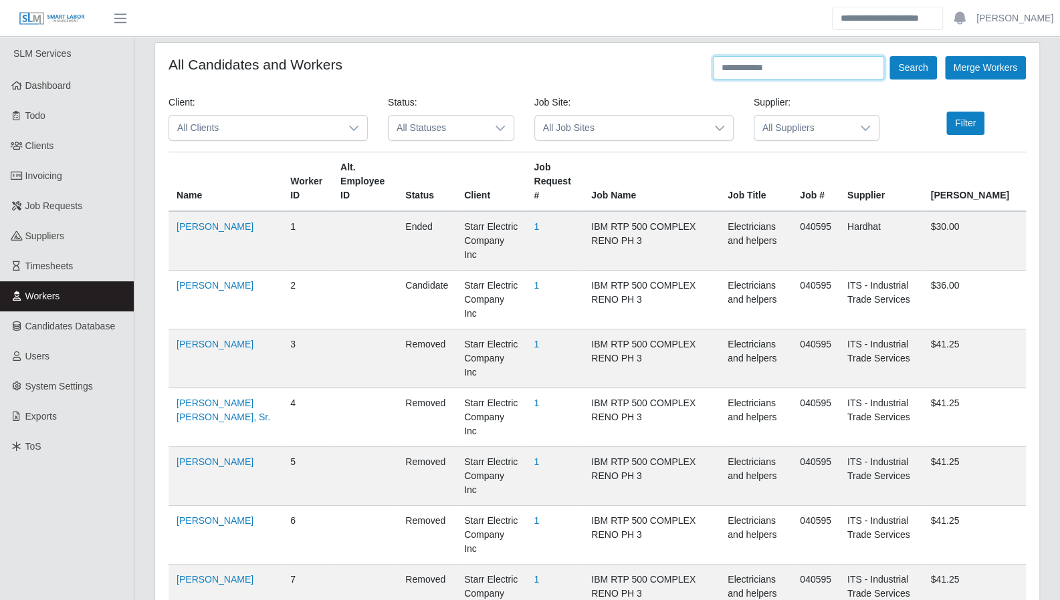
click at [742, 68] on input "text" at bounding box center [798, 67] width 171 height 23
type input "*****"
click at [889, 56] on button "Search" at bounding box center [912, 67] width 47 height 23
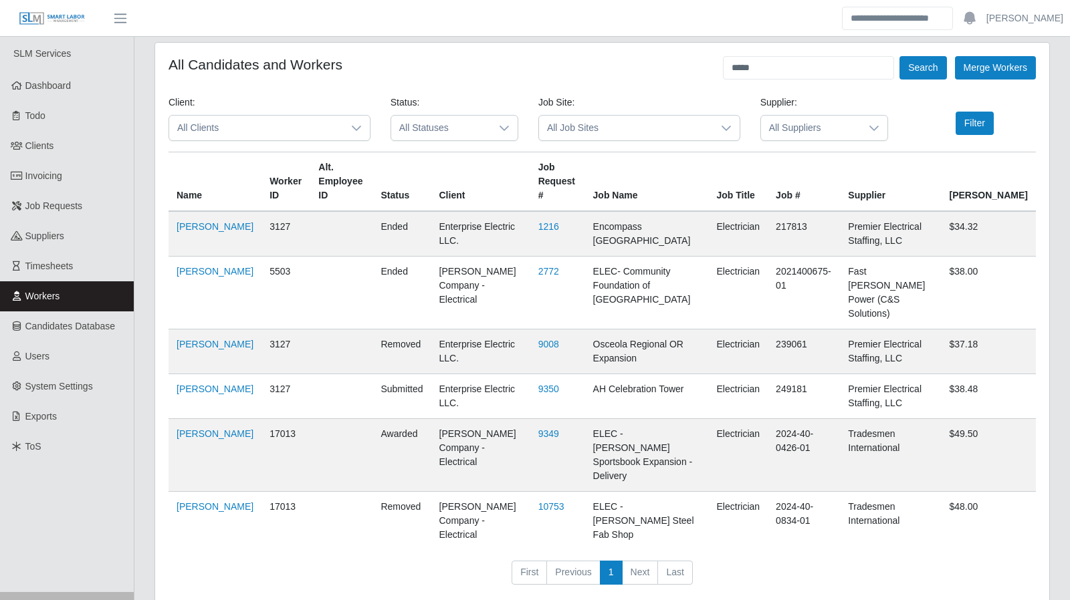
click at [191, 492] on td "[PERSON_NAME]" at bounding box center [214, 521] width 93 height 59
click at [190, 501] on link "Abner Corzo" at bounding box center [215, 506] width 77 height 11
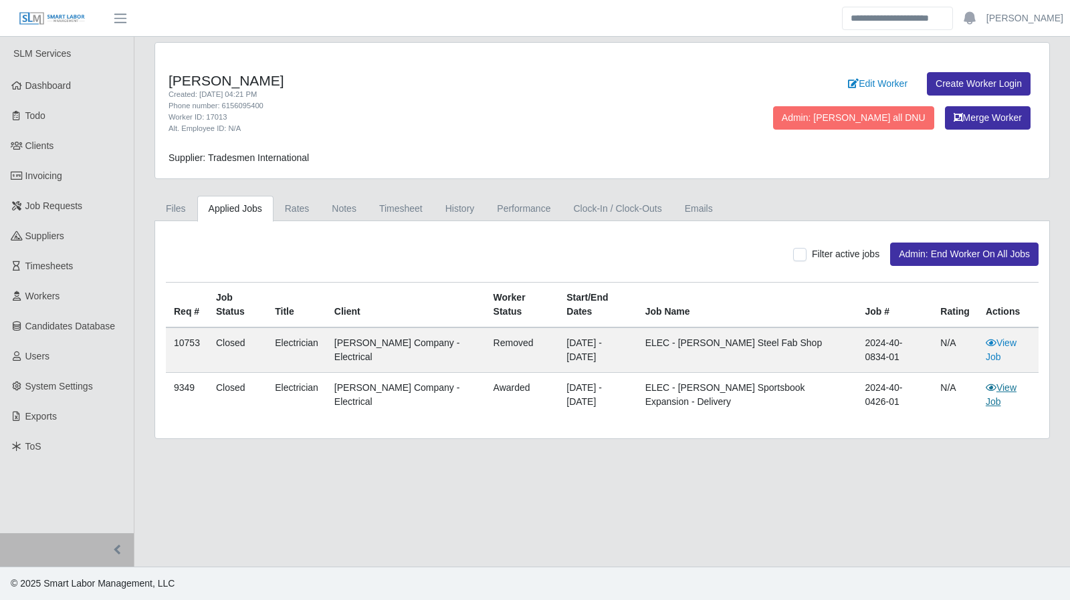
click at [1008, 387] on link "View Job" at bounding box center [1001, 394] width 31 height 25
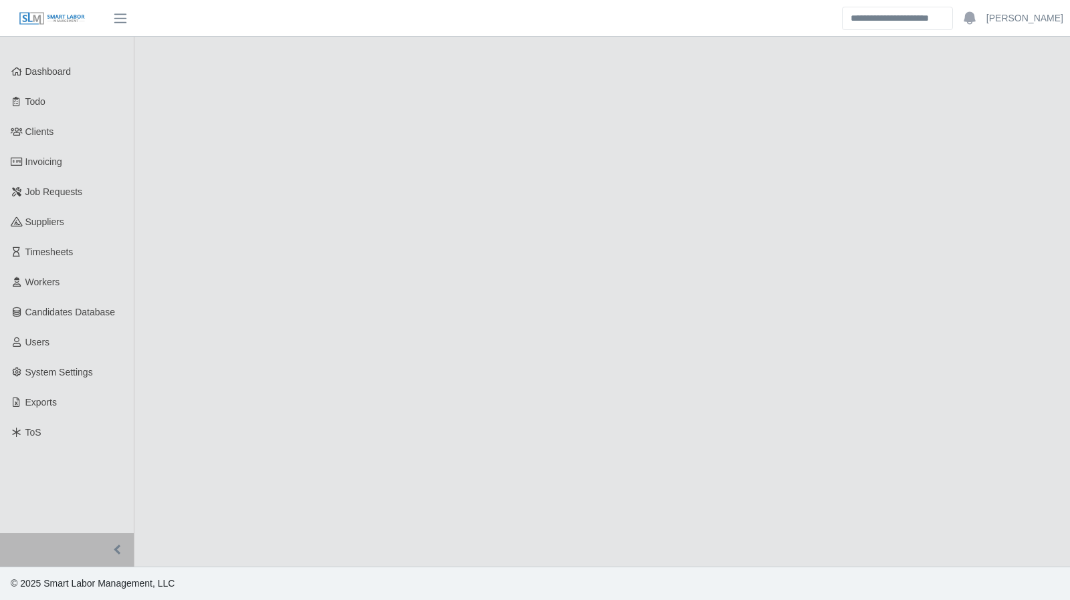
select select "******"
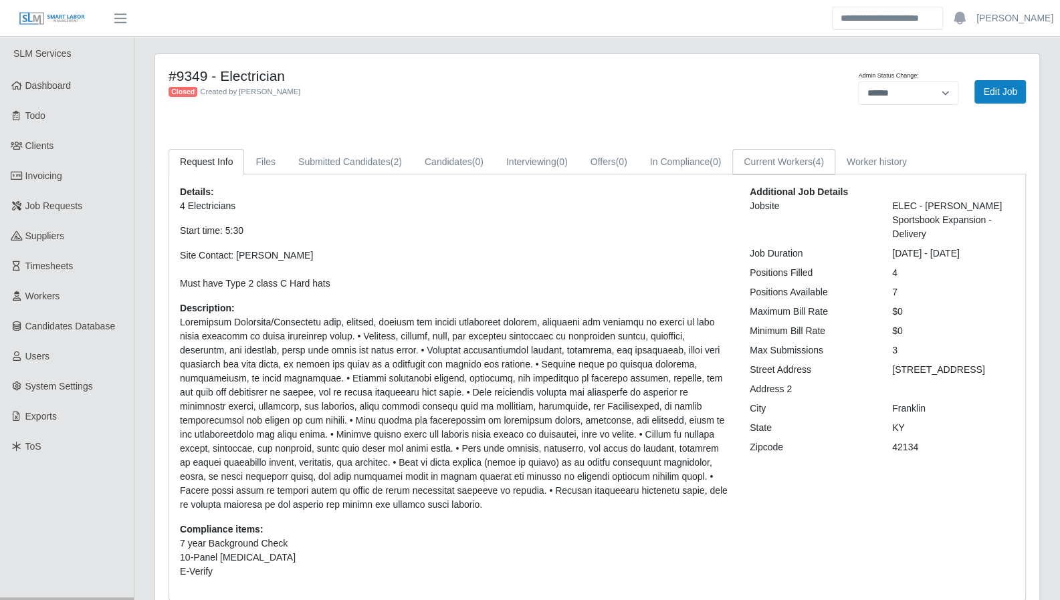
click at [809, 162] on link "Current Workers (4)" at bounding box center [783, 162] width 103 height 26
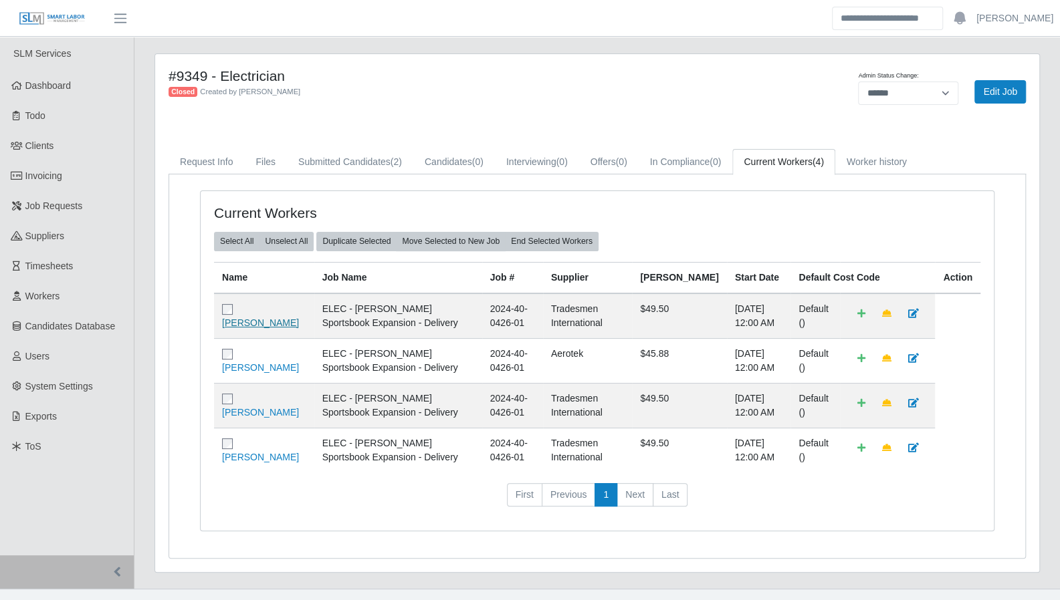
click at [261, 320] on link "[PERSON_NAME]" at bounding box center [260, 323] width 77 height 11
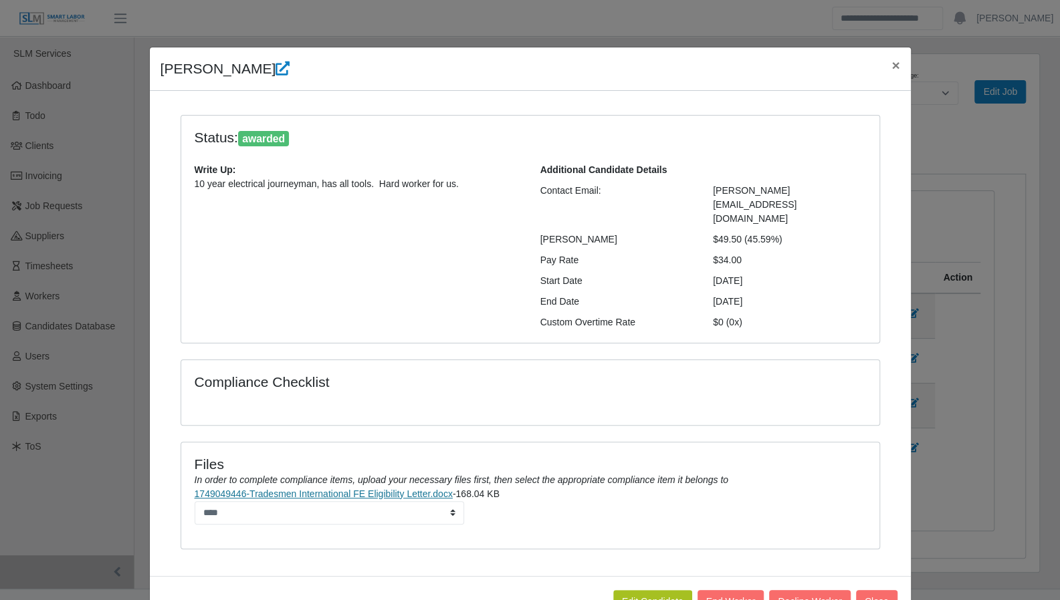
click at [358, 489] on link "1749049446-Tradesmen International FE Eligibility Letter.docx" at bounding box center [324, 494] width 258 height 11
